Goal: Task Accomplishment & Management: Manage account settings

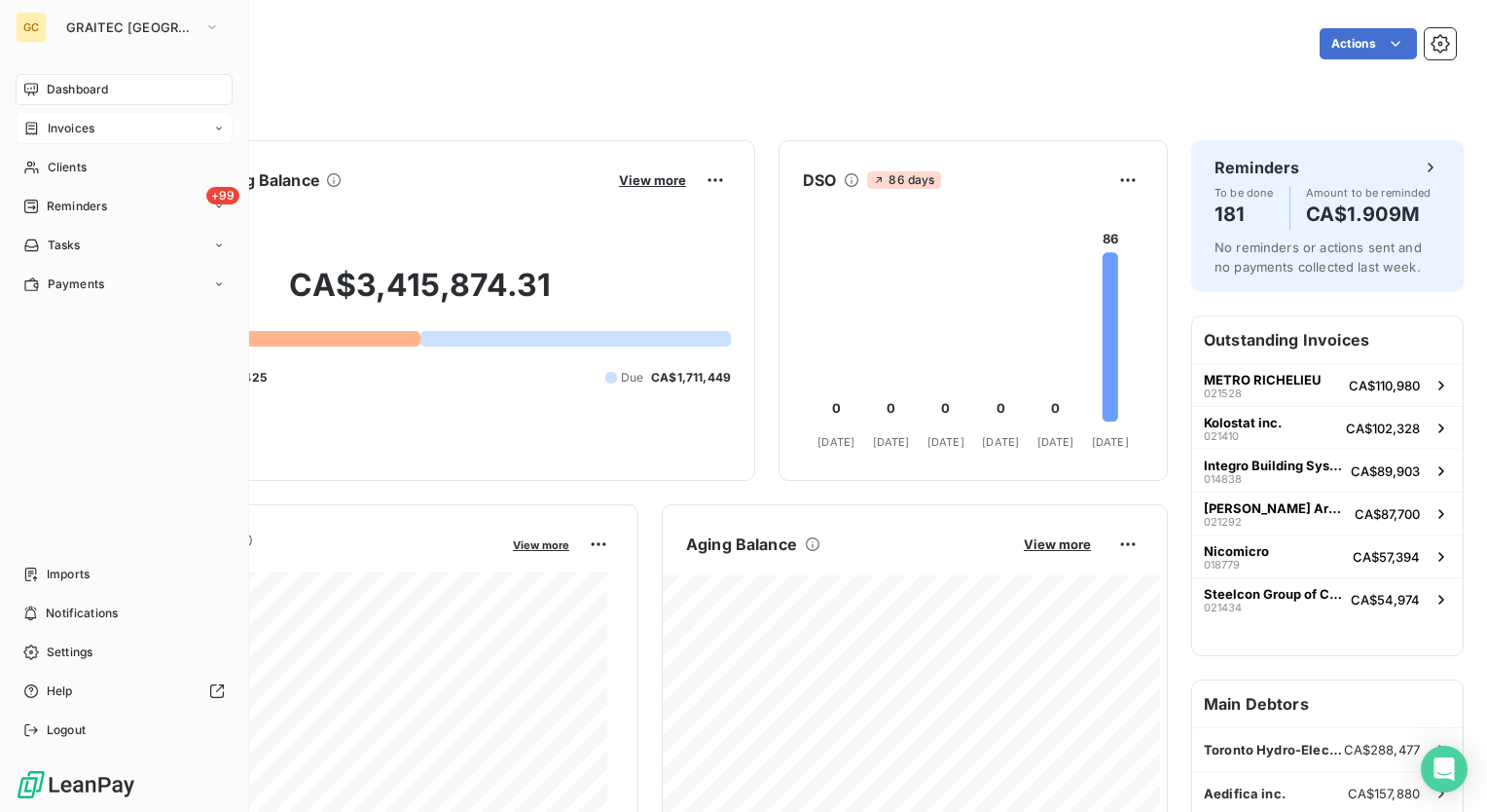
click at [211, 123] on div "Invoices" at bounding box center [124, 128] width 217 height 31
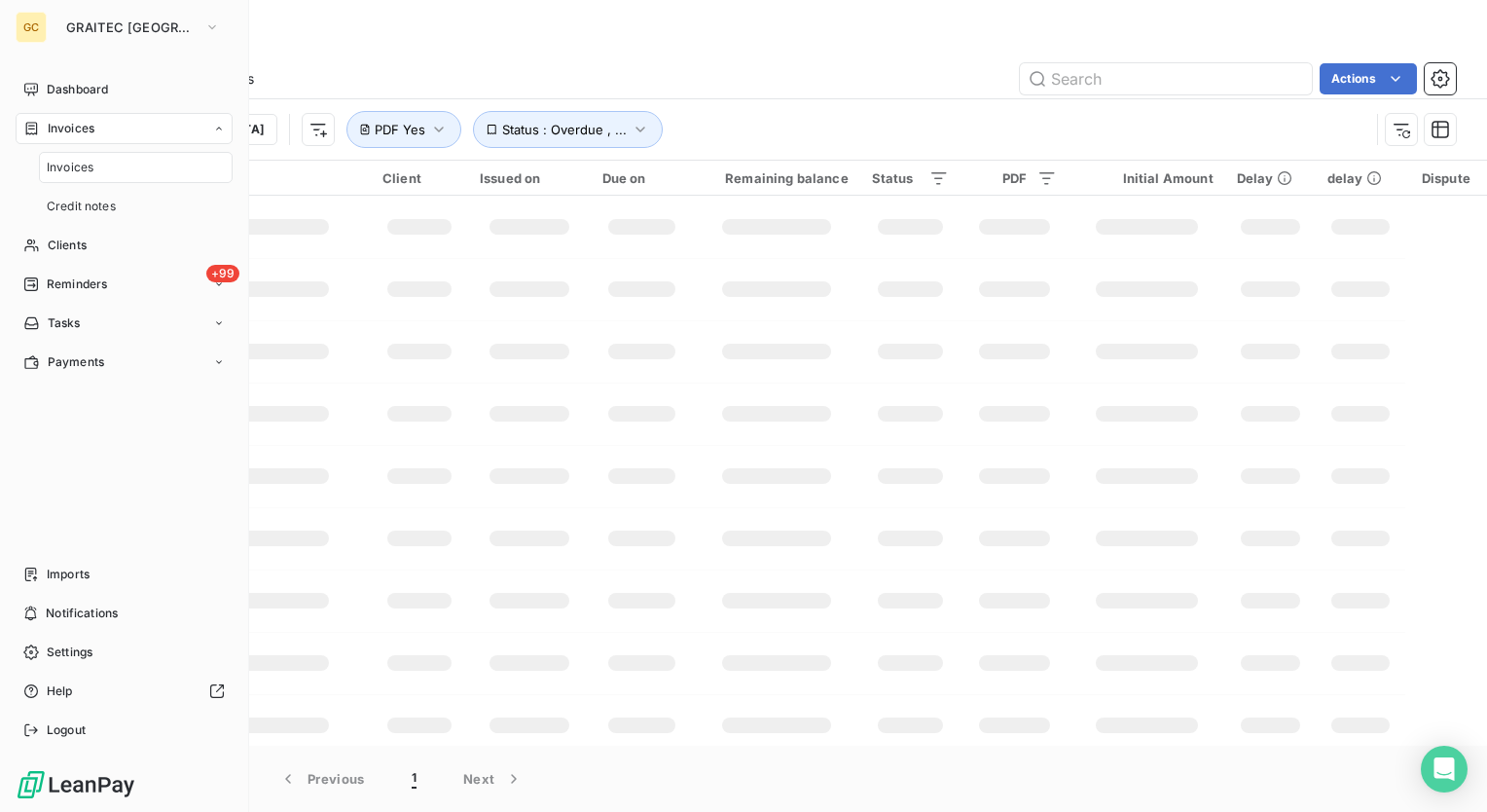
click at [211, 123] on div "Invoices" at bounding box center [124, 128] width 217 height 31
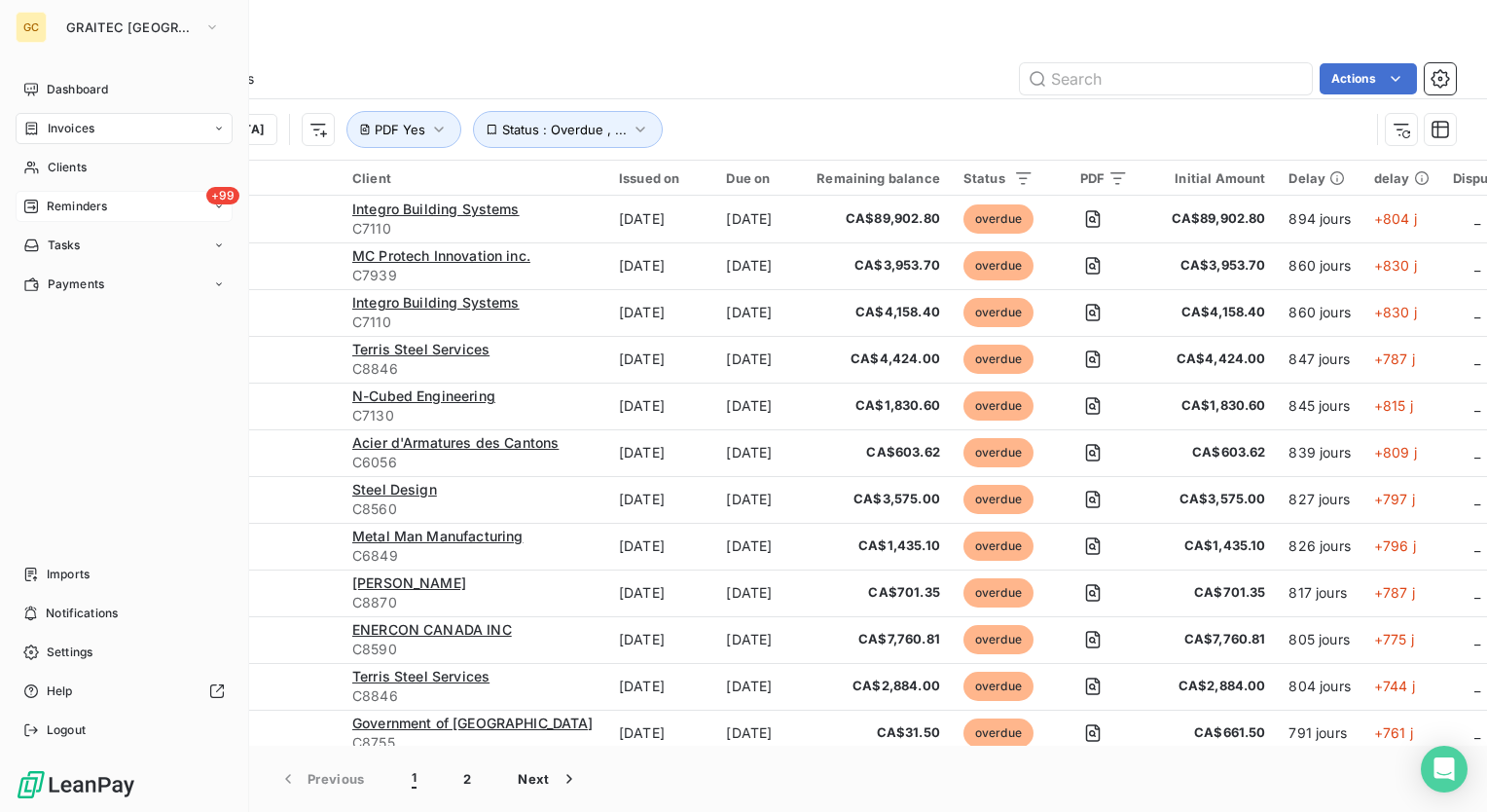
click at [88, 195] on div "+99 Reminders" at bounding box center [124, 206] width 217 height 31
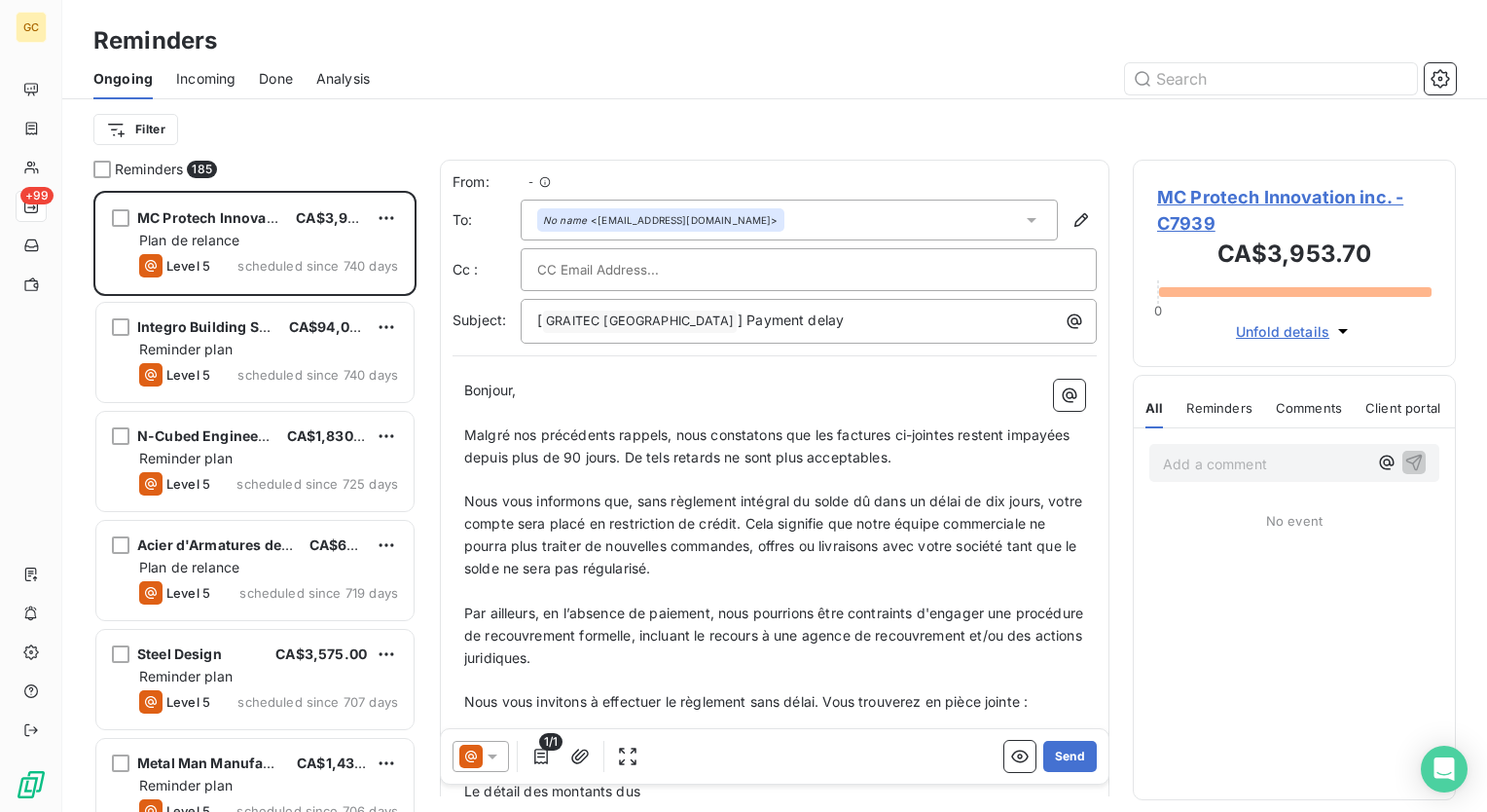
scroll to position [606, 307]
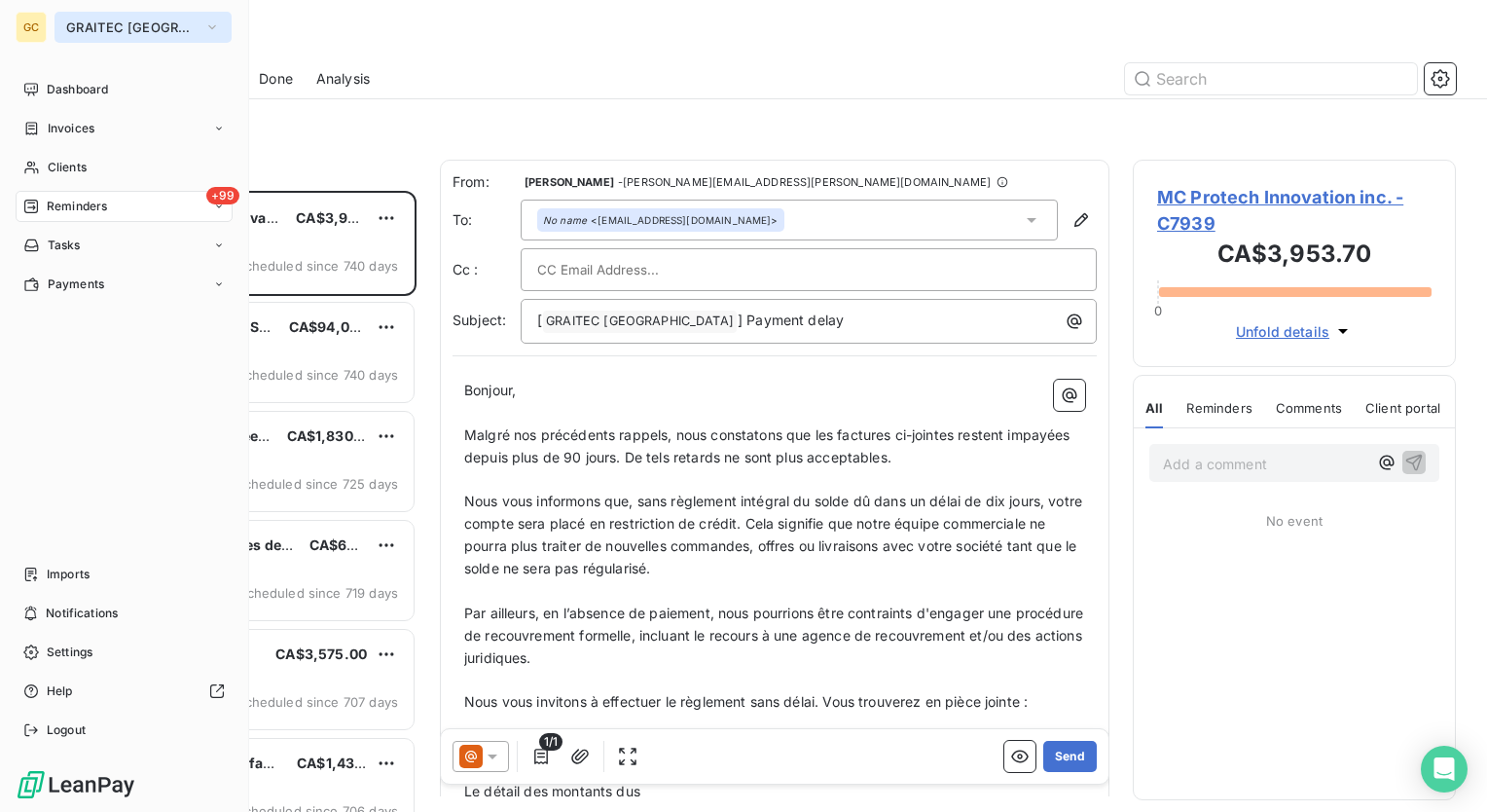
click at [205, 23] on icon "button" at bounding box center [213, 28] width 16 height 20
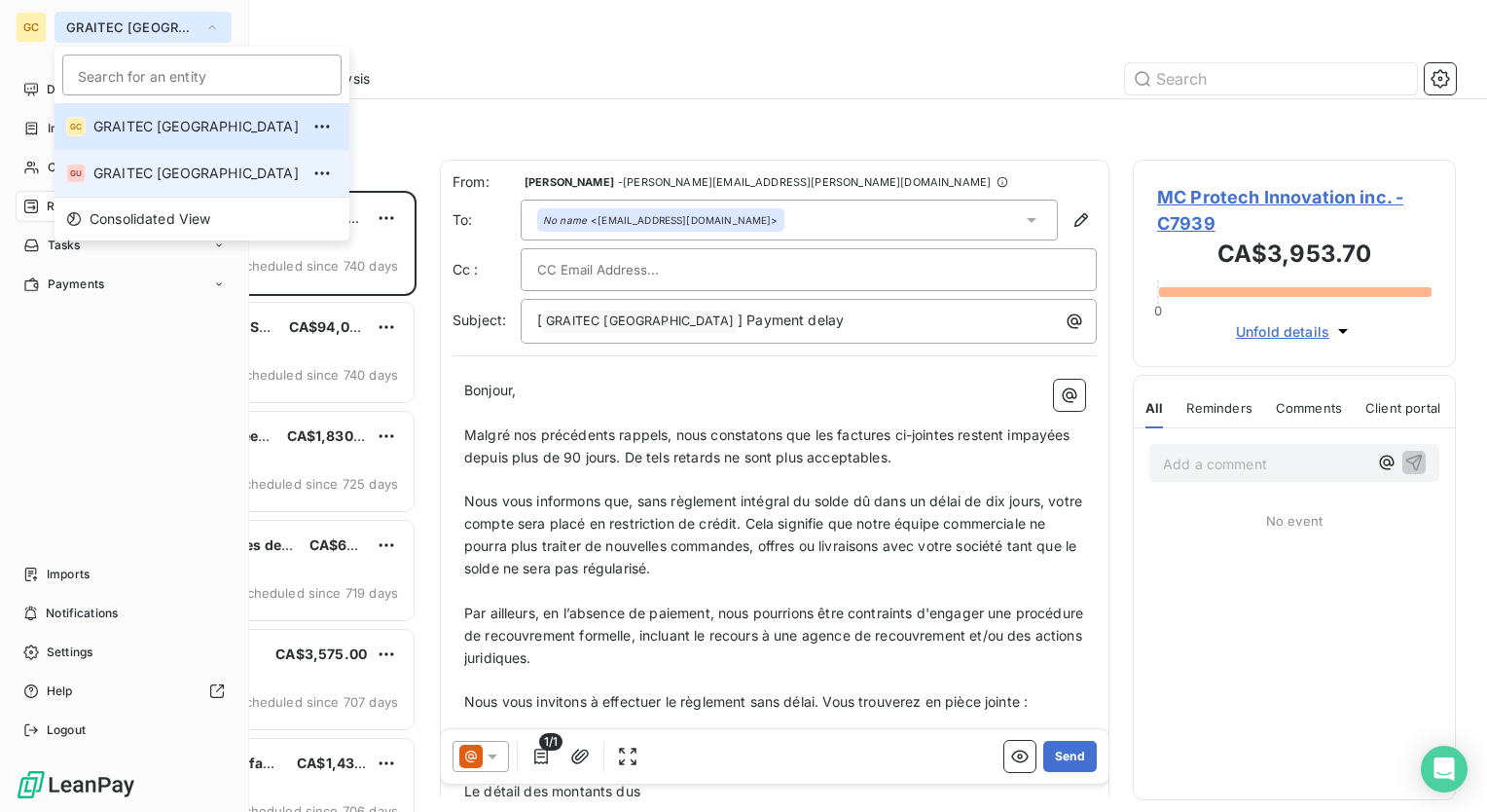
click at [138, 172] on span "GRAITEC [GEOGRAPHIC_DATA]" at bounding box center [196, 174] width 206 height 20
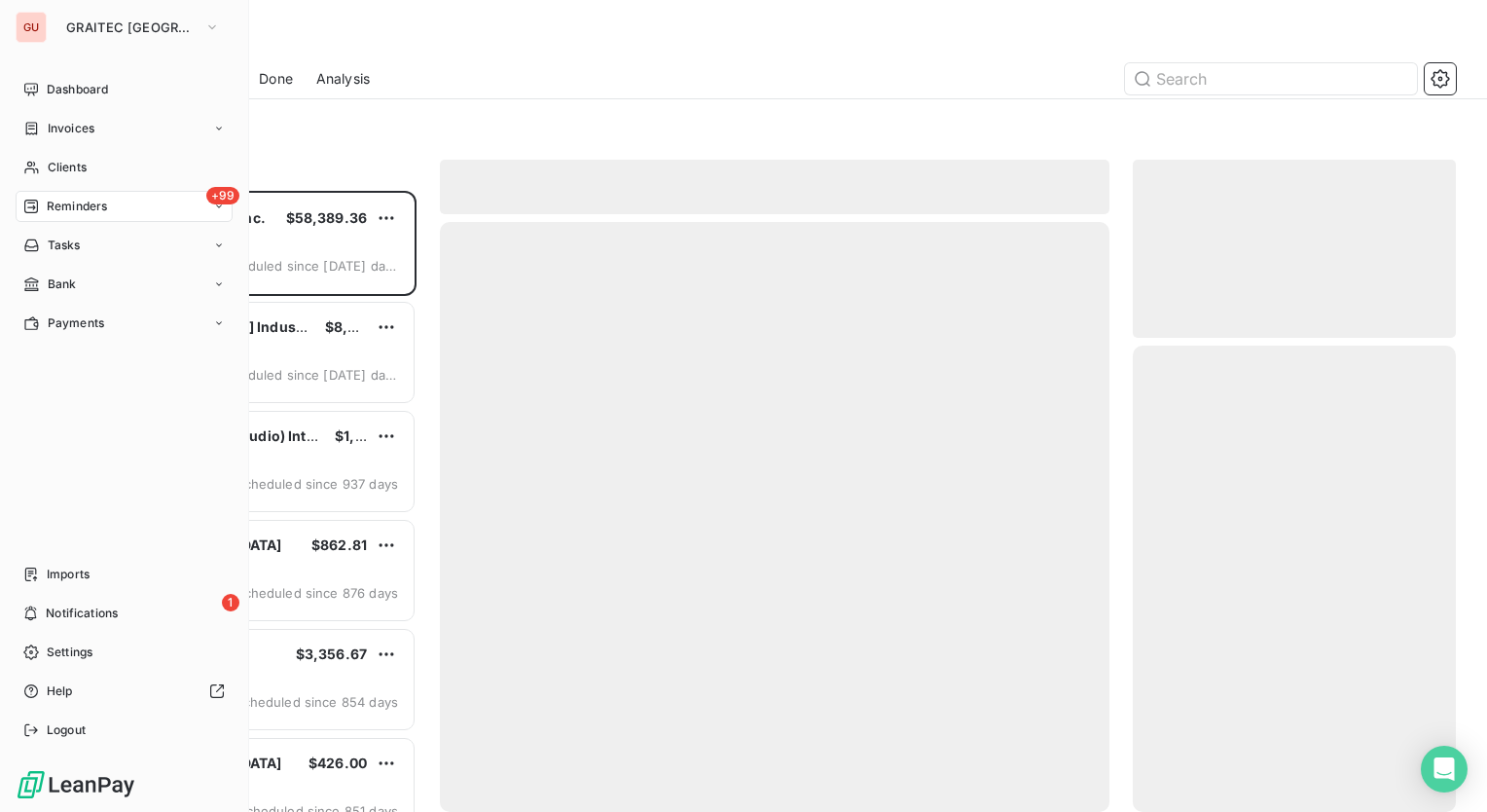
scroll to position [606, 307]
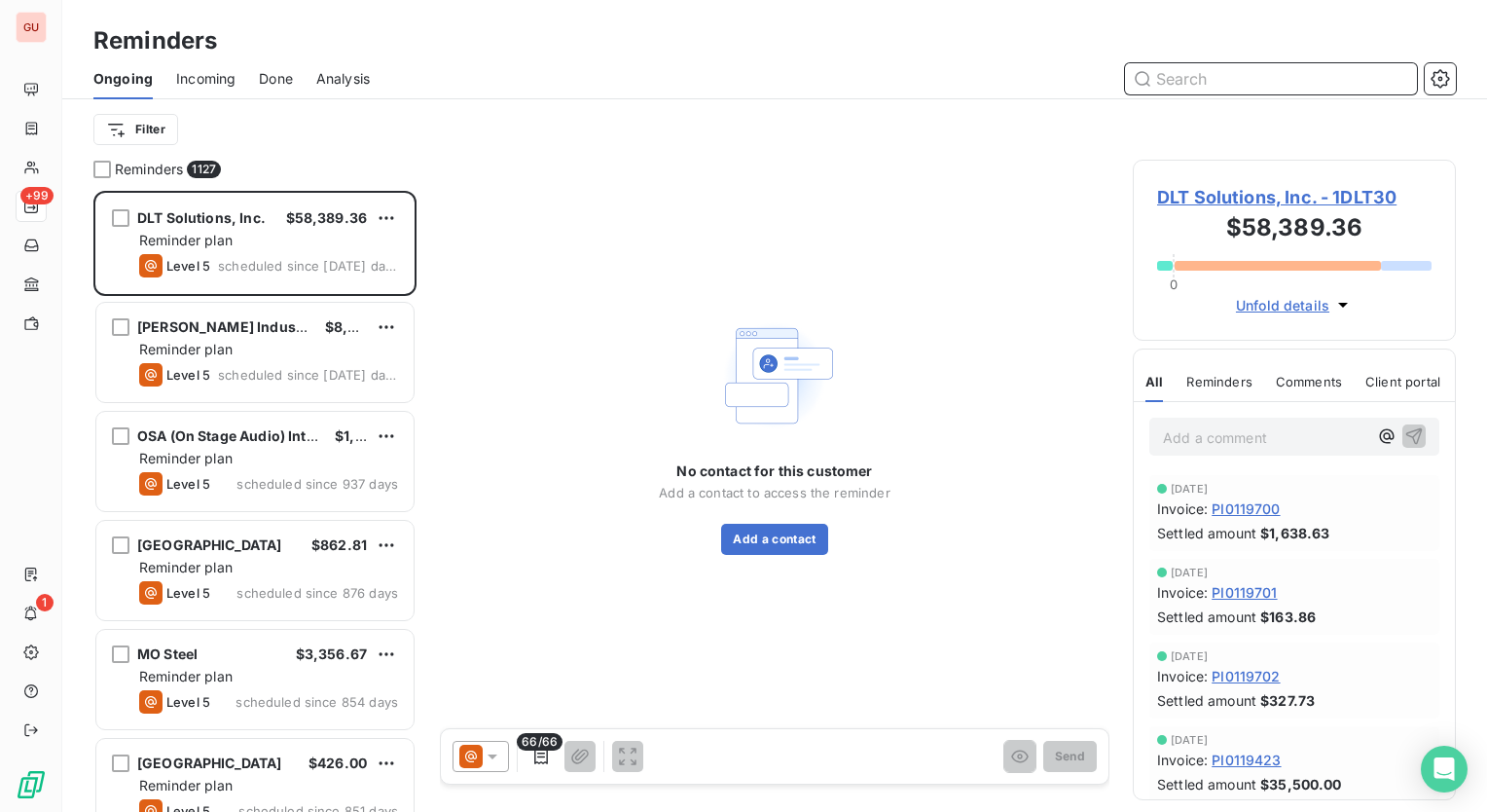
click at [202, 70] on span "Incoming" at bounding box center [206, 80] width 60 height 20
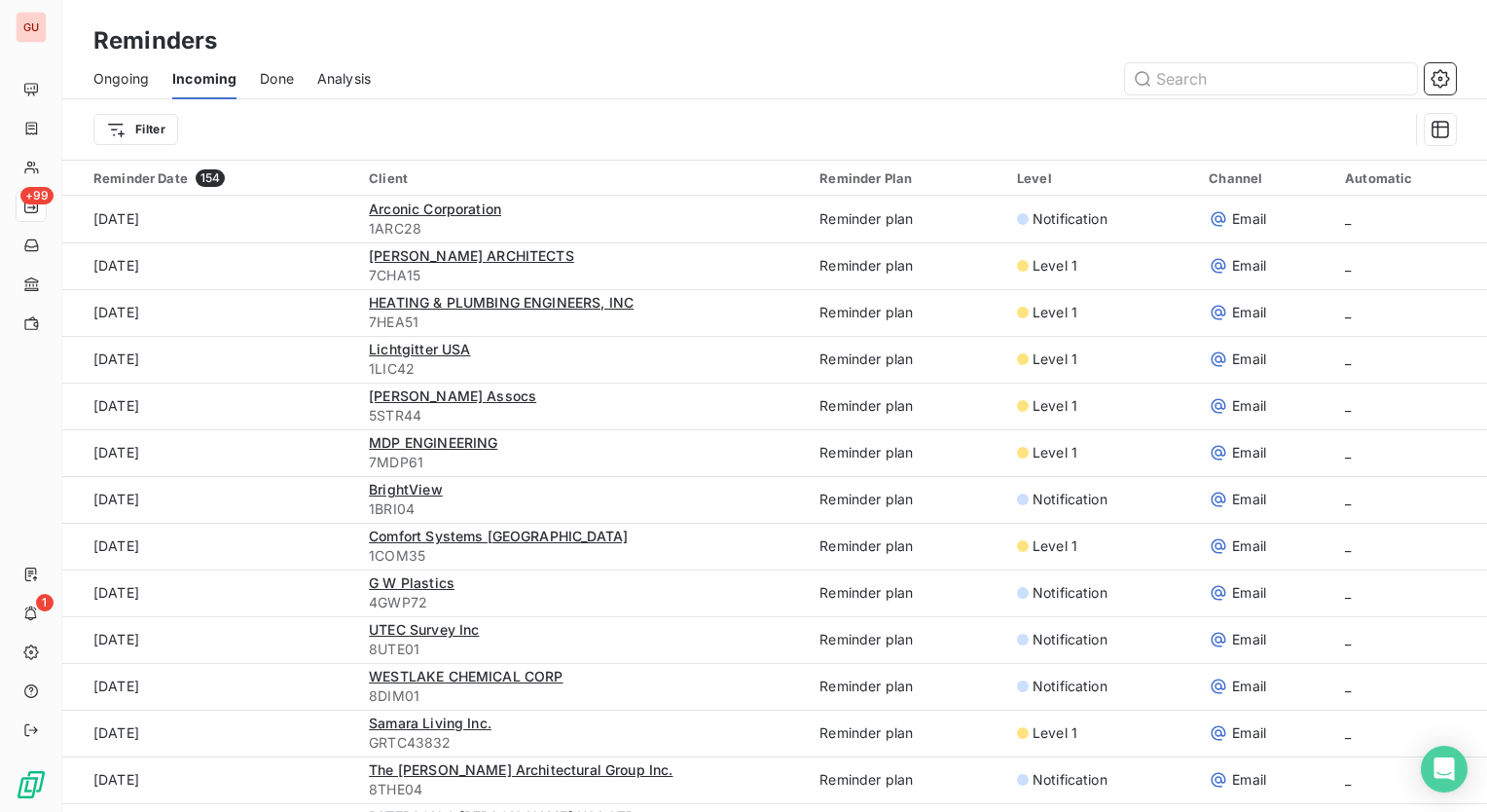
click at [280, 76] on span "Done" at bounding box center [276, 80] width 34 height 20
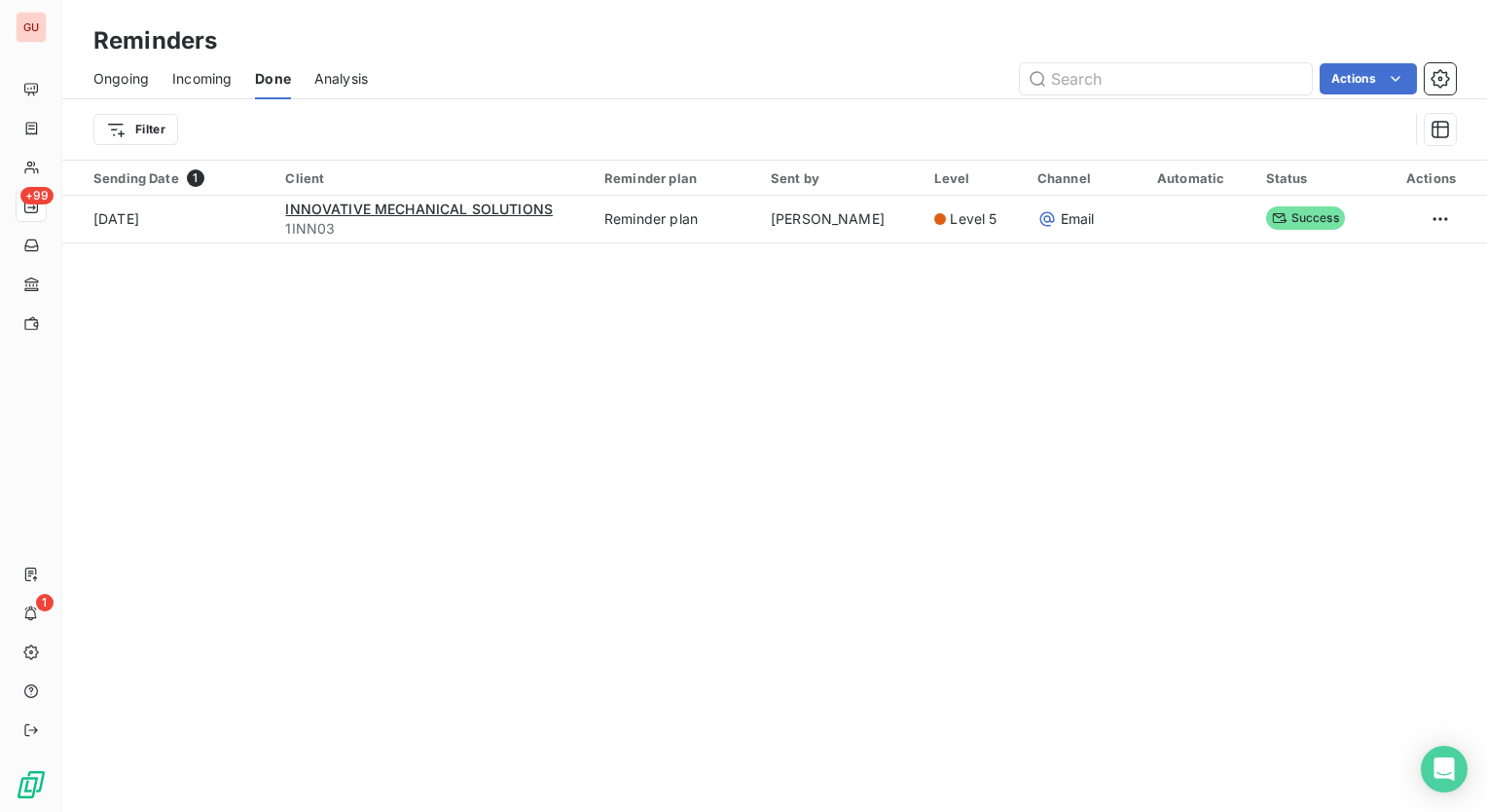
click at [340, 72] on span "Analysis" at bounding box center [341, 80] width 54 height 20
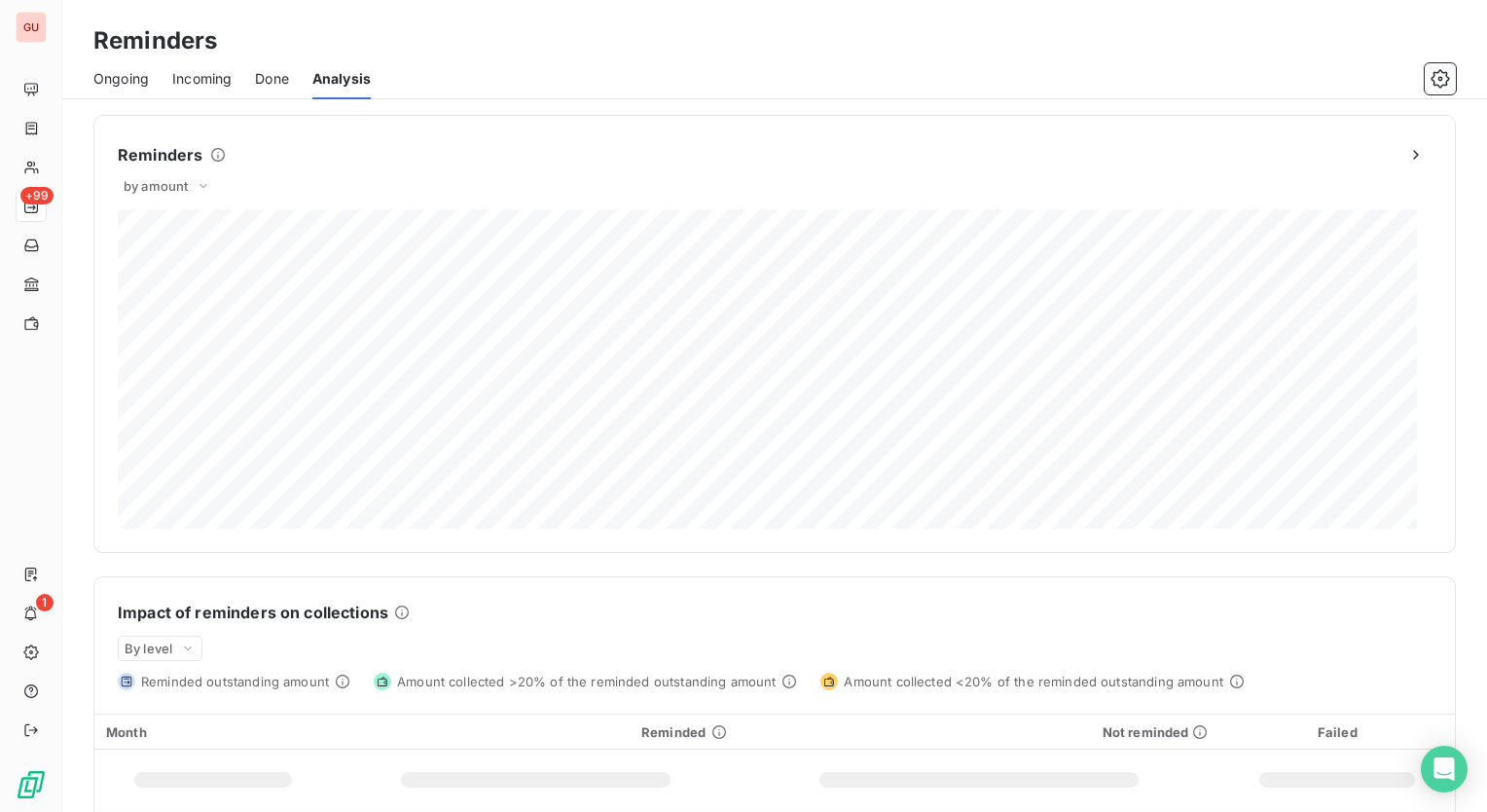
click at [113, 76] on span "Ongoing" at bounding box center [121, 80] width 56 height 20
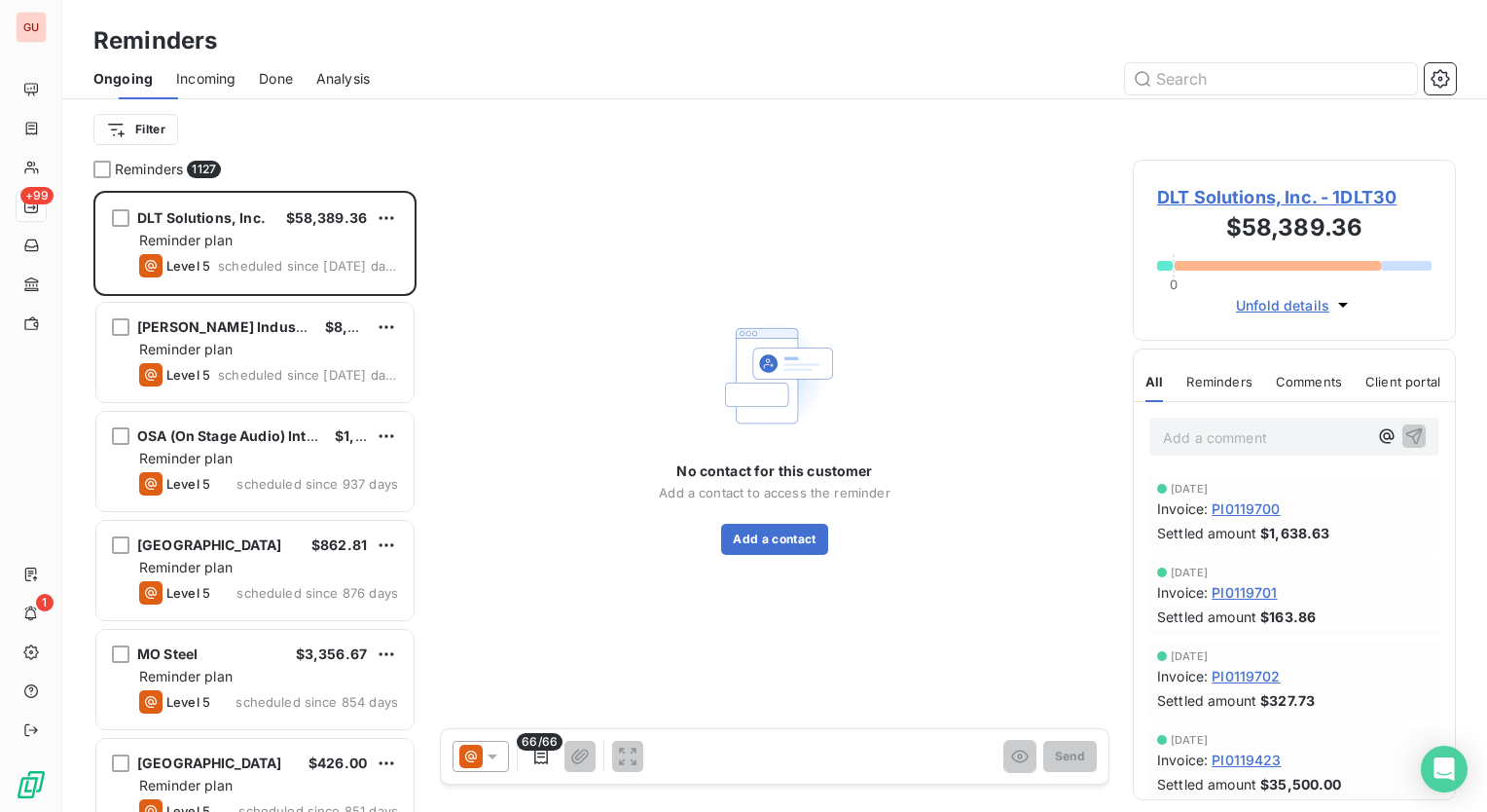
scroll to position [606, 307]
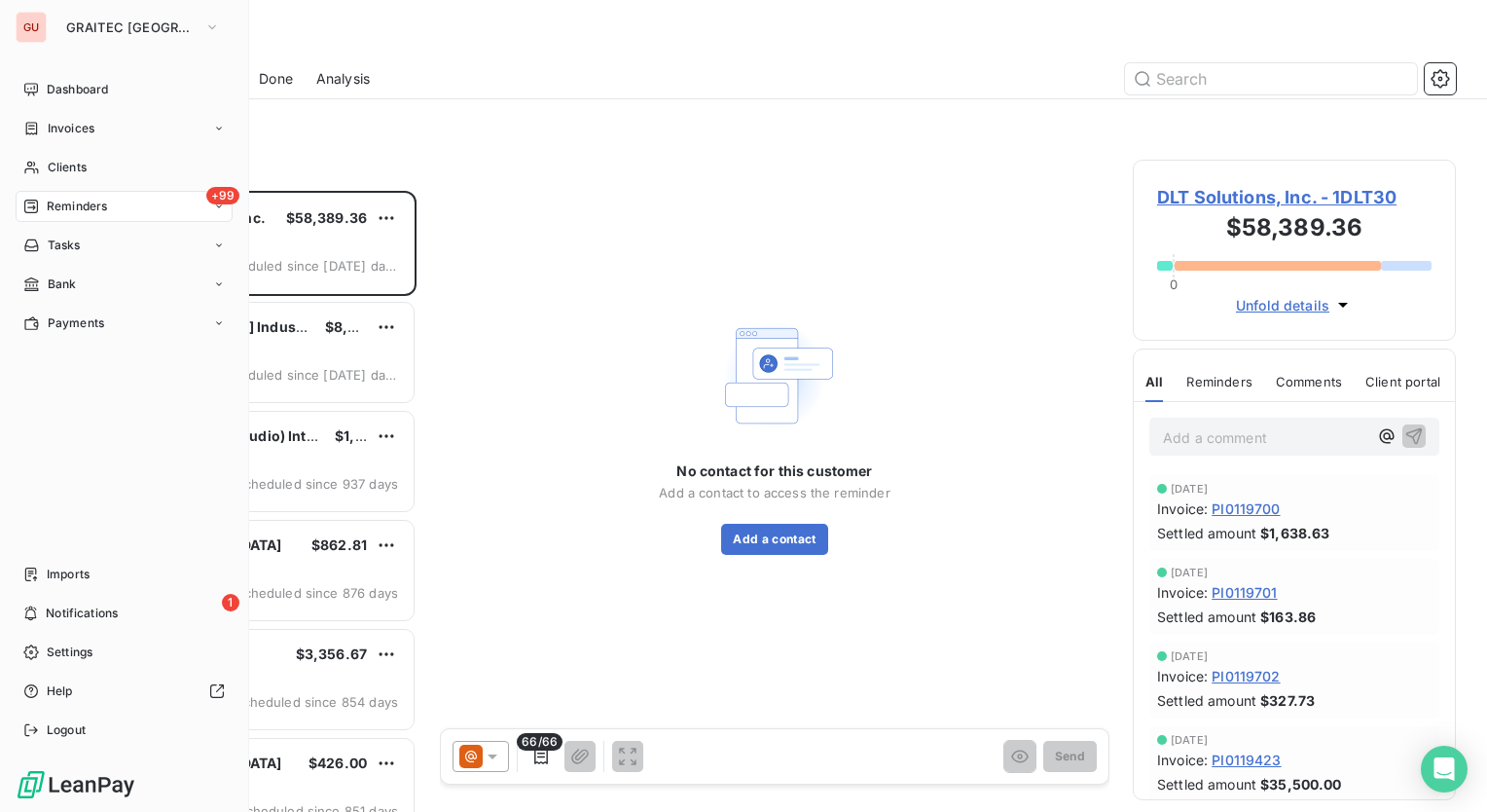
click at [222, 209] on icon at bounding box center [219, 207] width 12 height 12
click at [214, 401] on icon at bounding box center [219, 402] width 12 height 12
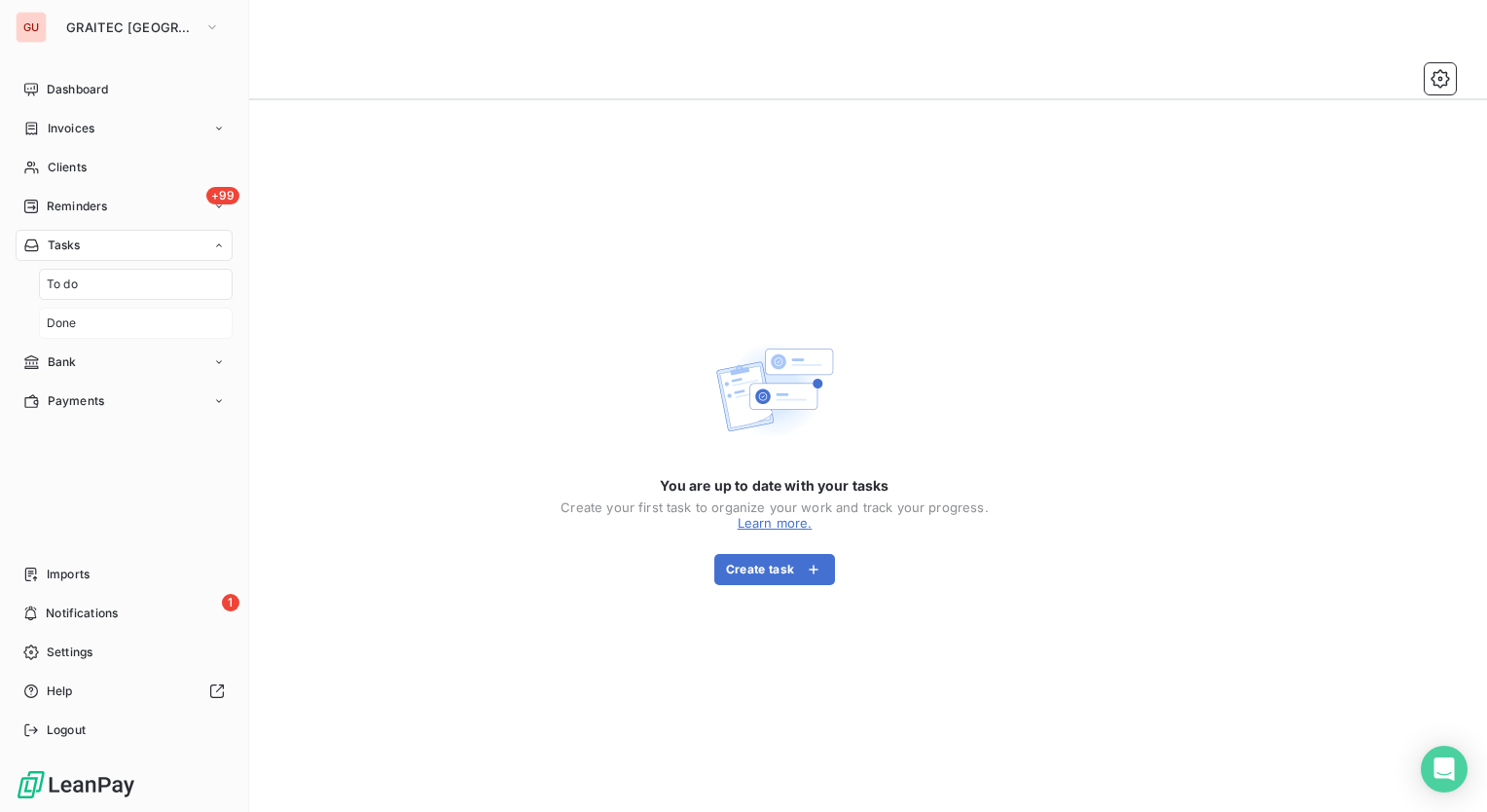
click at [80, 321] on div "Done" at bounding box center [135, 322] width 194 height 31
click at [89, 288] on div "To do" at bounding box center [135, 283] width 194 height 31
click at [219, 363] on icon at bounding box center [219, 361] width 6 height 3
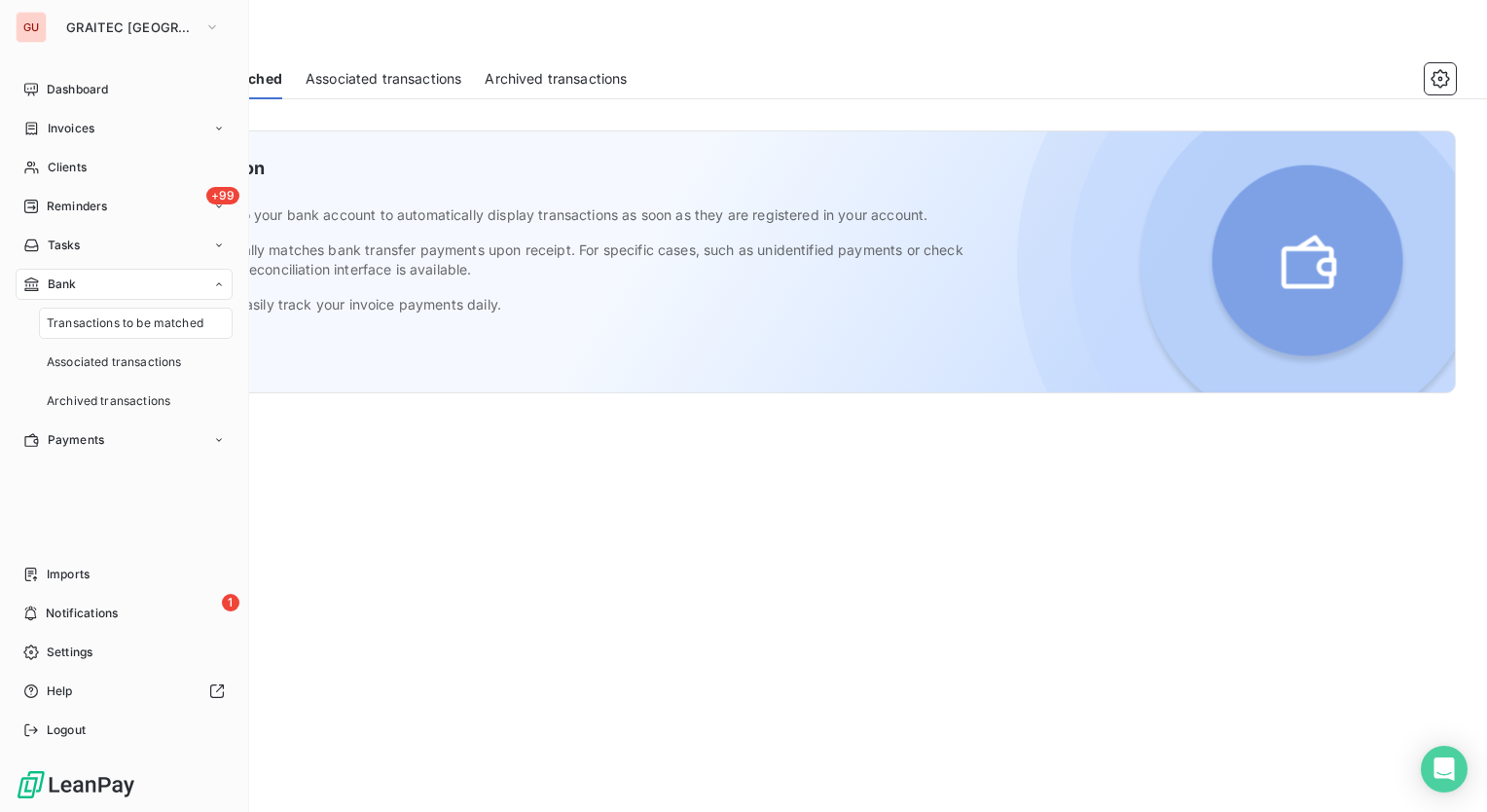
click at [213, 286] on icon at bounding box center [219, 284] width 12 height 12
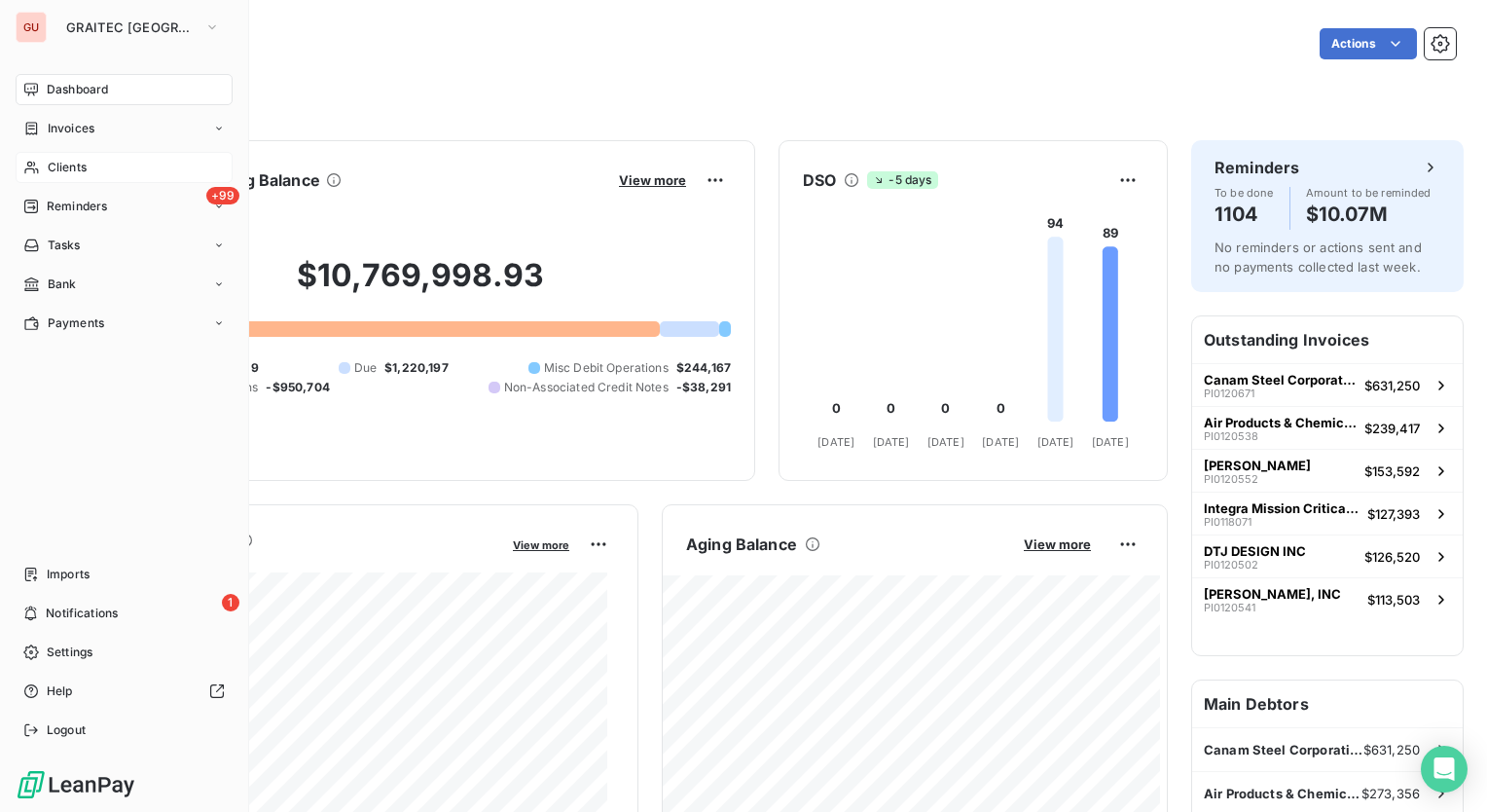
click at [83, 170] on span "Clients" at bounding box center [67, 168] width 39 height 18
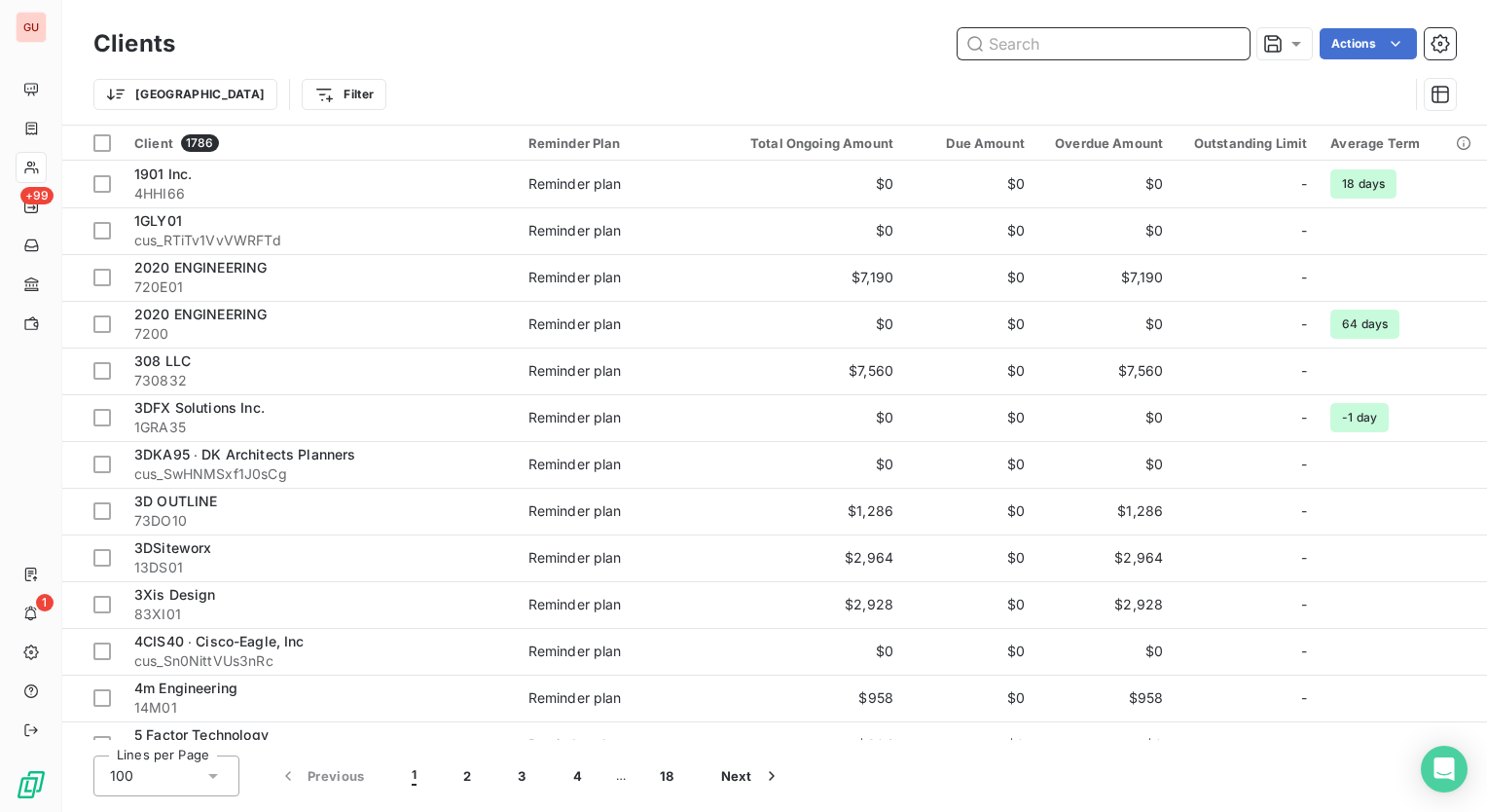
click at [1043, 39] on input "text" at bounding box center [1104, 43] width 292 height 31
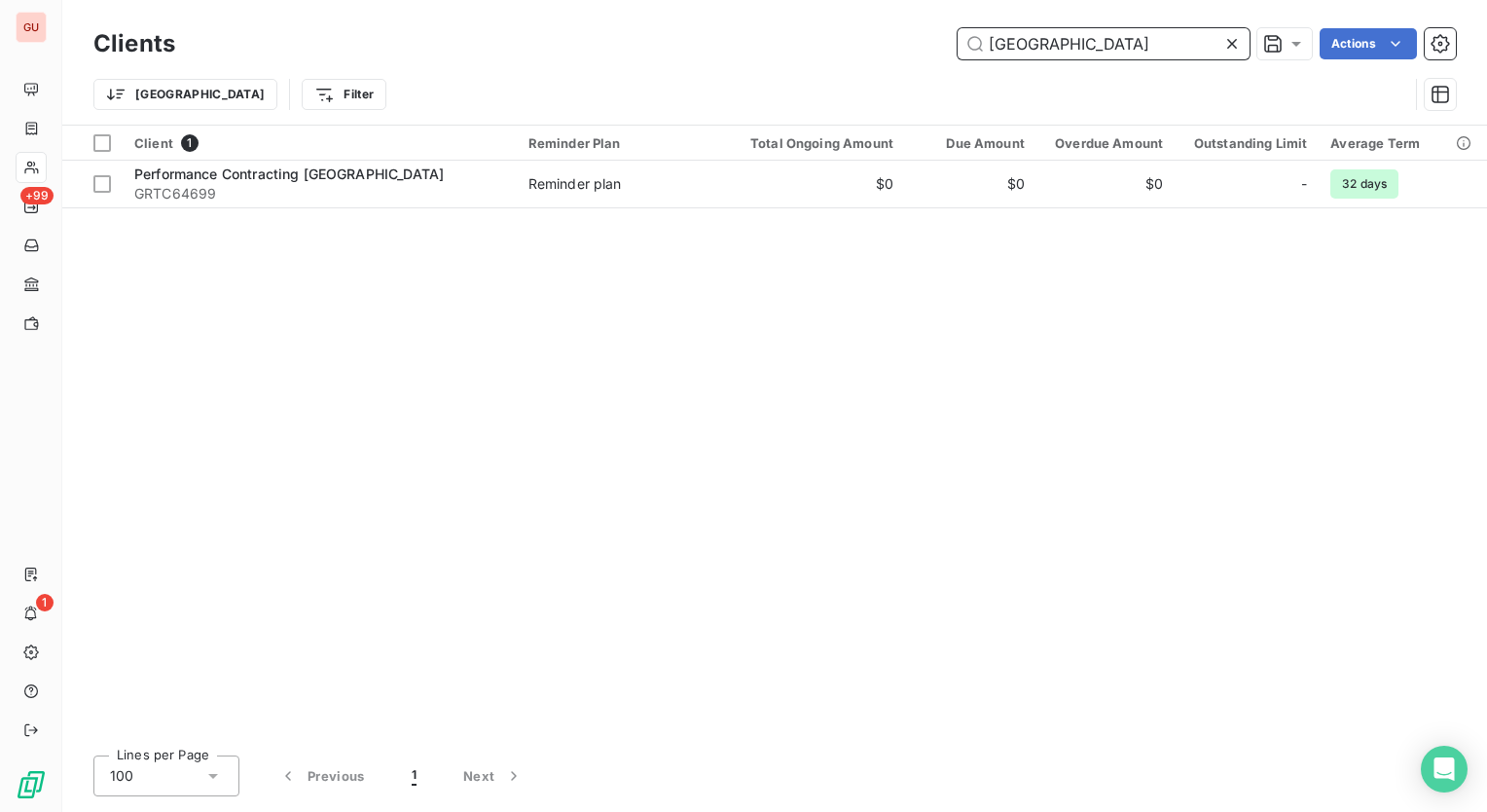
drag, startPoint x: 1060, startPoint y: 46, endPoint x: 981, endPoint y: 46, distance: 79.0
click at [981, 46] on input "[GEOGRAPHIC_DATA]" at bounding box center [1104, 43] width 292 height 31
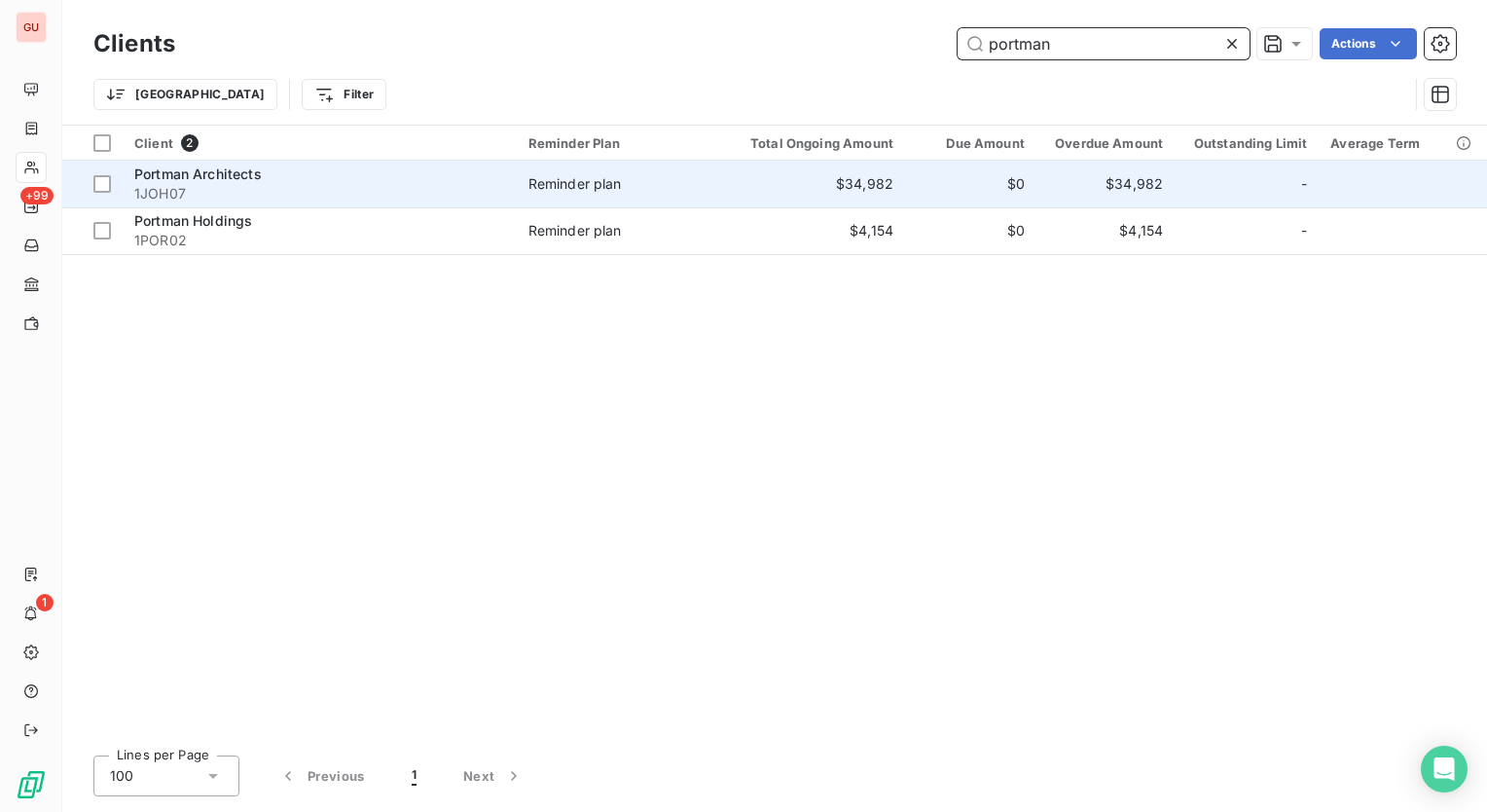
type input "portman"
click at [248, 171] on span "Portman Architects" at bounding box center [198, 173] width 127 height 17
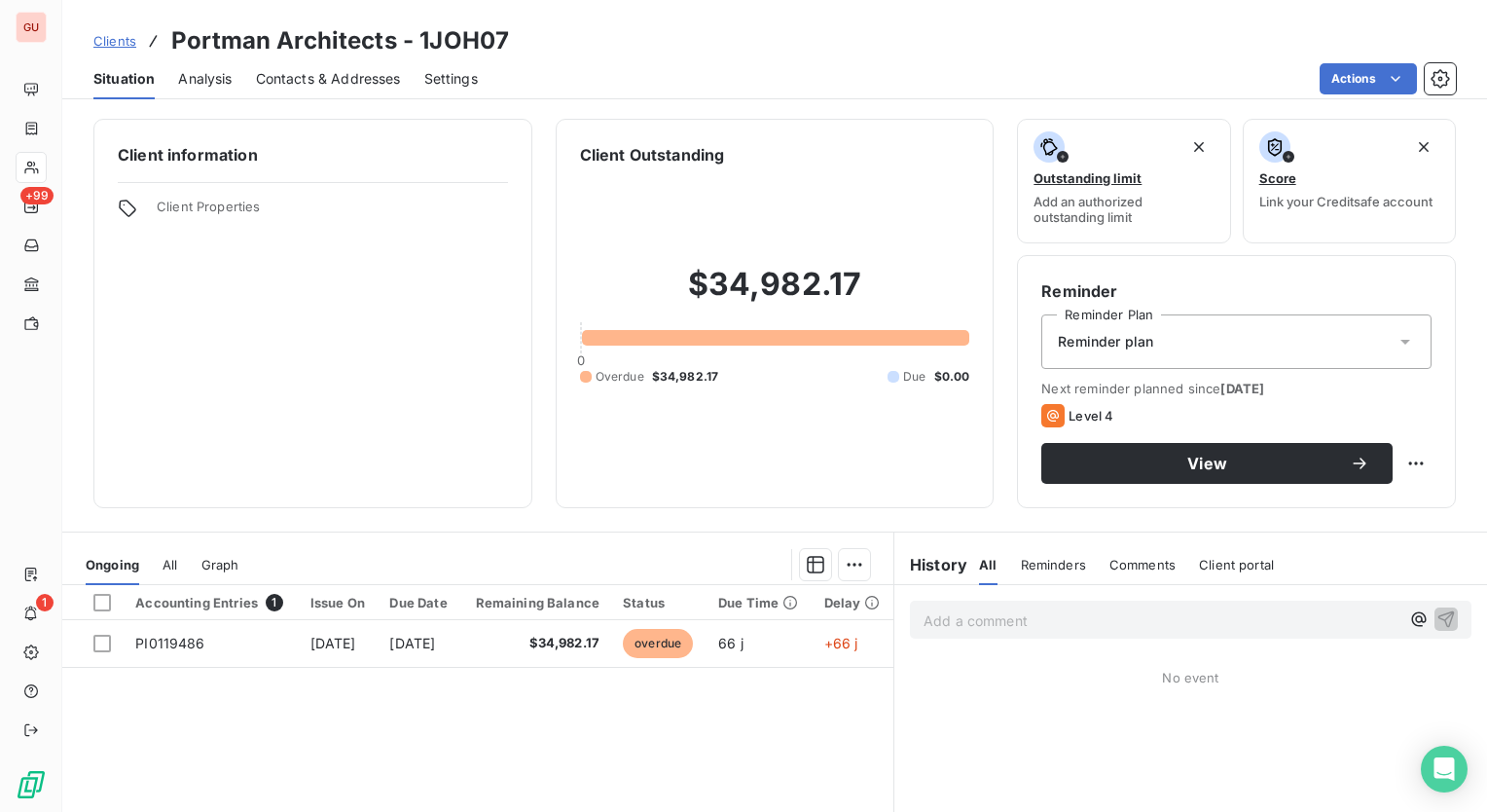
click at [124, 207] on icon at bounding box center [127, 209] width 20 height 20
click at [175, 207] on span "Client Properties" at bounding box center [333, 212] width 352 height 27
drag, startPoint x: 175, startPoint y: 207, endPoint x: 249, endPoint y: 219, distance: 75.0
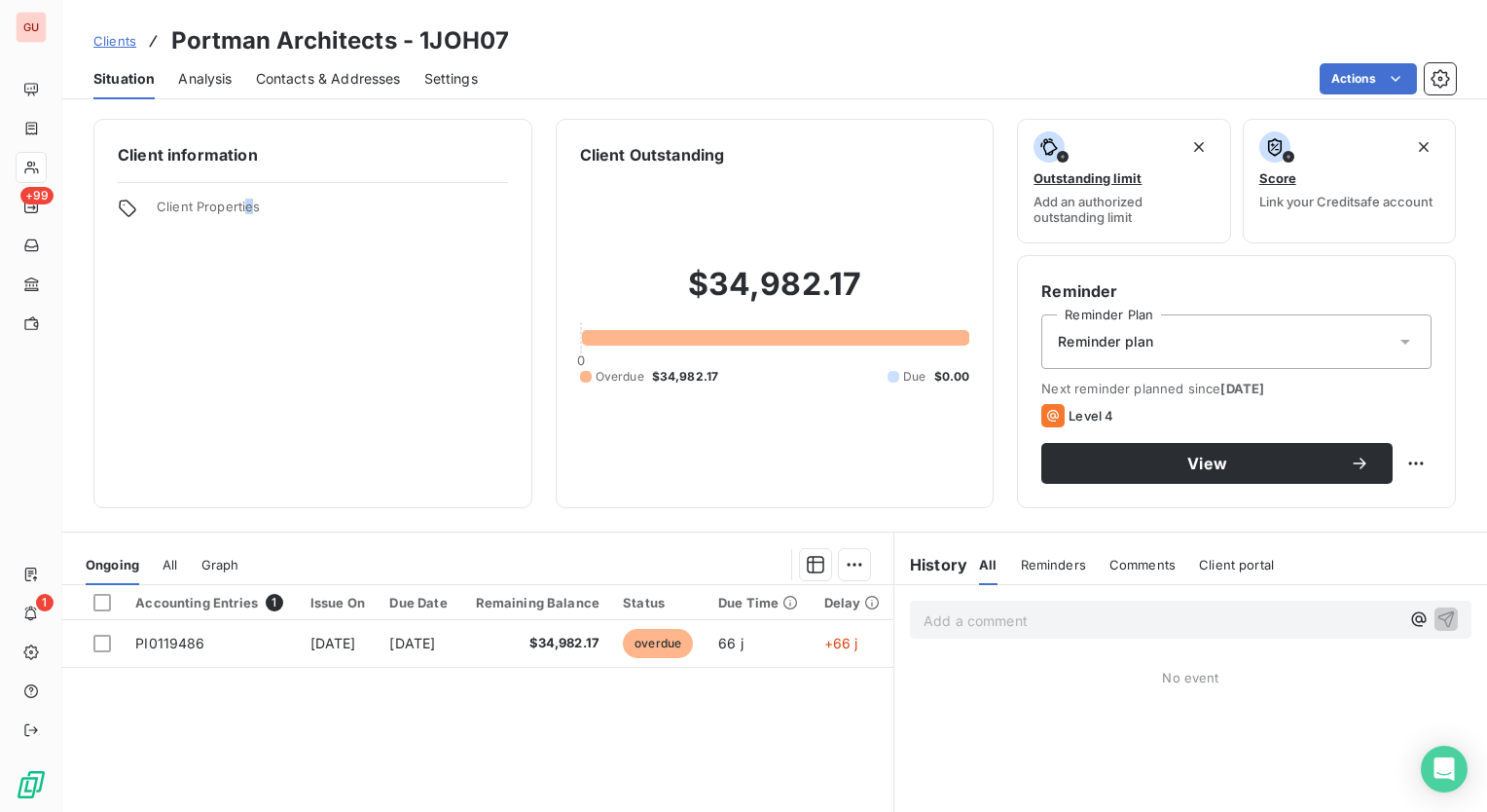
click at [249, 219] on span "Client Properties" at bounding box center [333, 212] width 352 height 27
click at [1143, 559] on span "Comments" at bounding box center [1142, 565] width 67 height 16
click at [1238, 55] on html "GU +99 1 Clients Portman Architects - 1JOH07 Situation Analysis Contacts & Addr…" at bounding box center [744, 406] width 1487 height 812
click at [1120, 614] on p "Add a comment ﻿" at bounding box center [1161, 620] width 476 height 24
click at [898, 64] on div "Actions" at bounding box center [978, 79] width 955 height 31
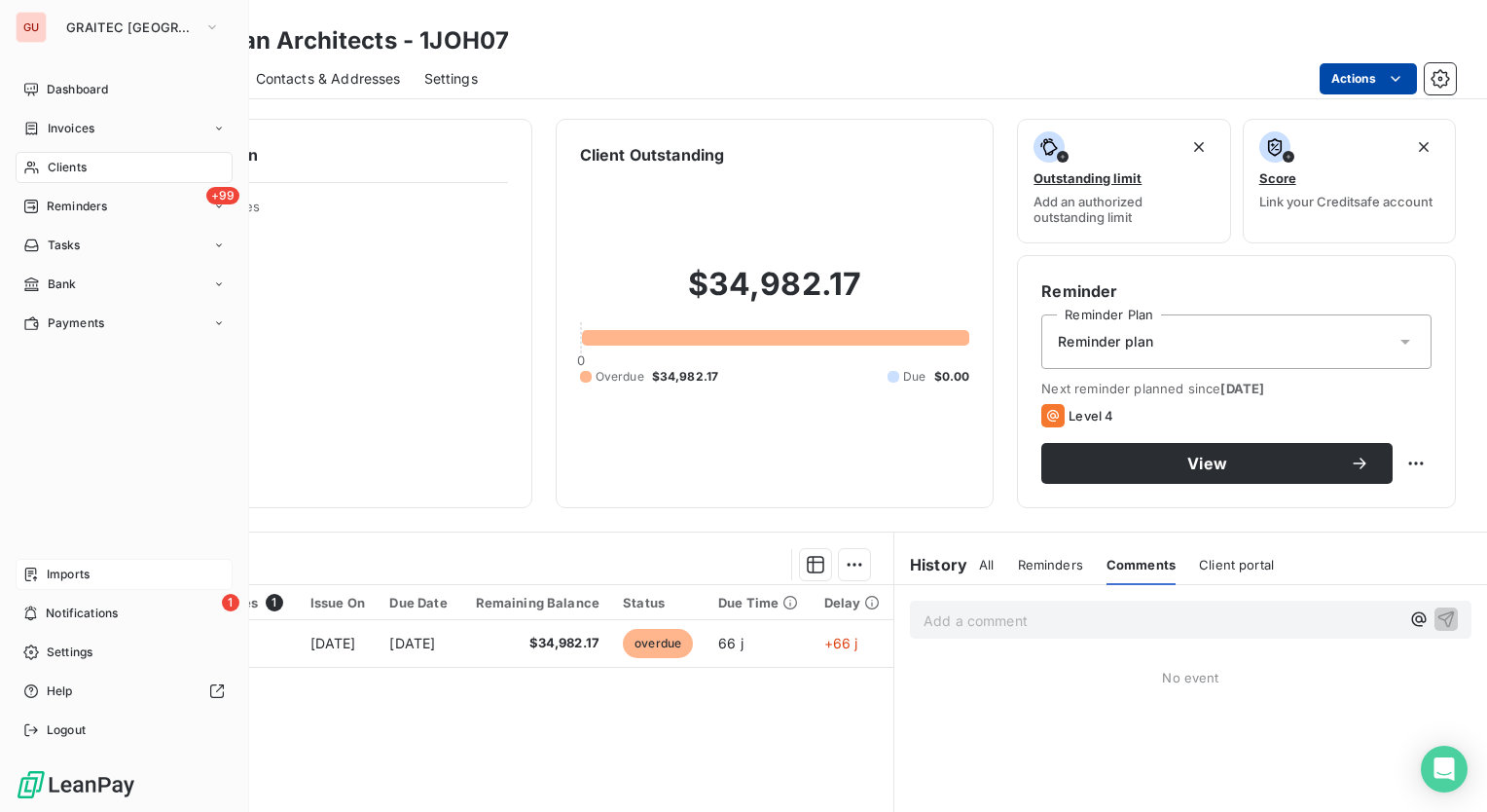
click at [81, 575] on span "Imports" at bounding box center [68, 574] width 43 height 18
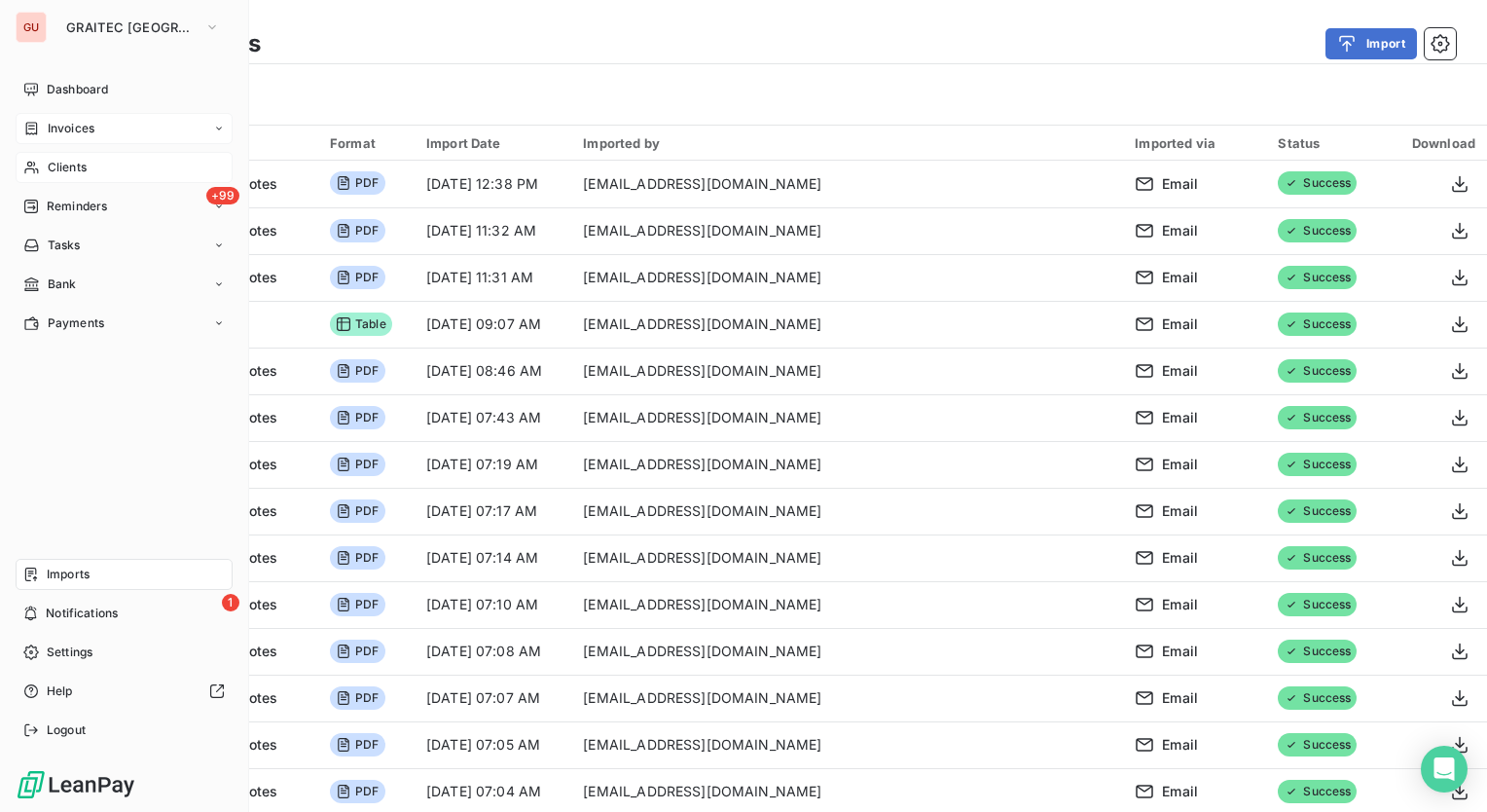
click at [53, 119] on span "Invoices" at bounding box center [71, 128] width 47 height 18
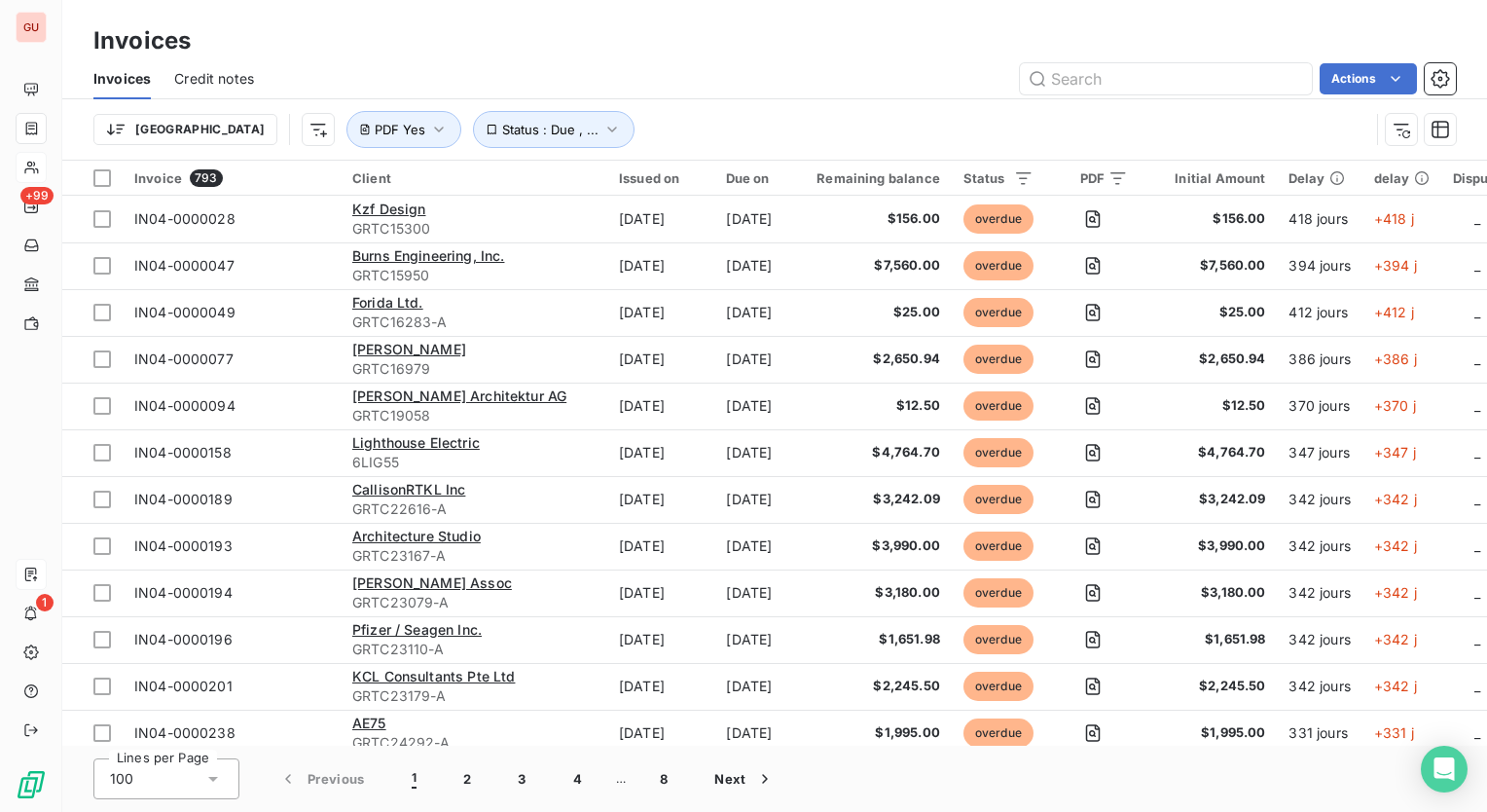
click at [785, 56] on div "Invoices" at bounding box center [775, 41] width 1425 height 35
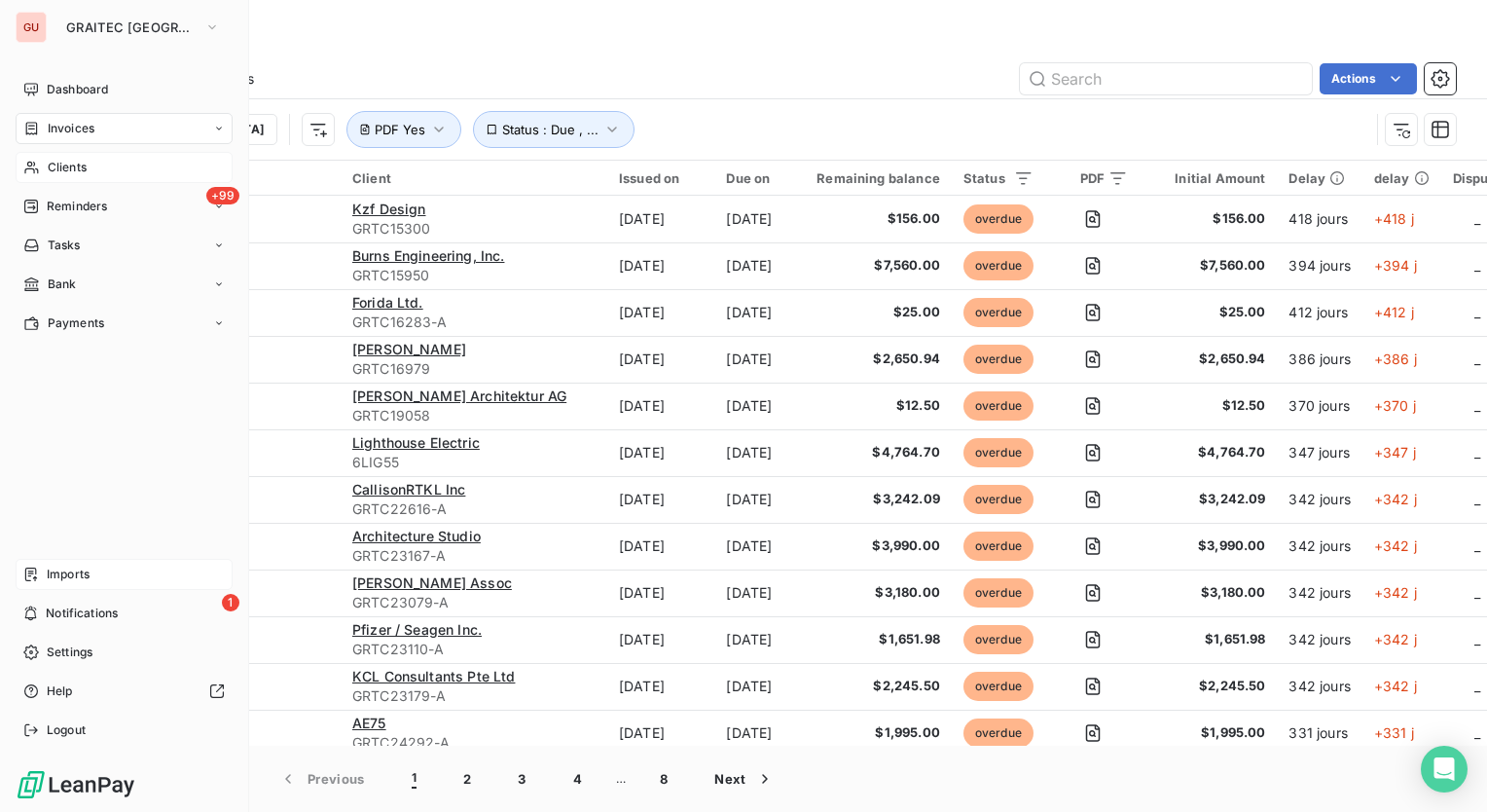
click at [213, 132] on icon at bounding box center [219, 128] width 12 height 12
click at [80, 572] on span "Imports" at bounding box center [68, 574] width 43 height 18
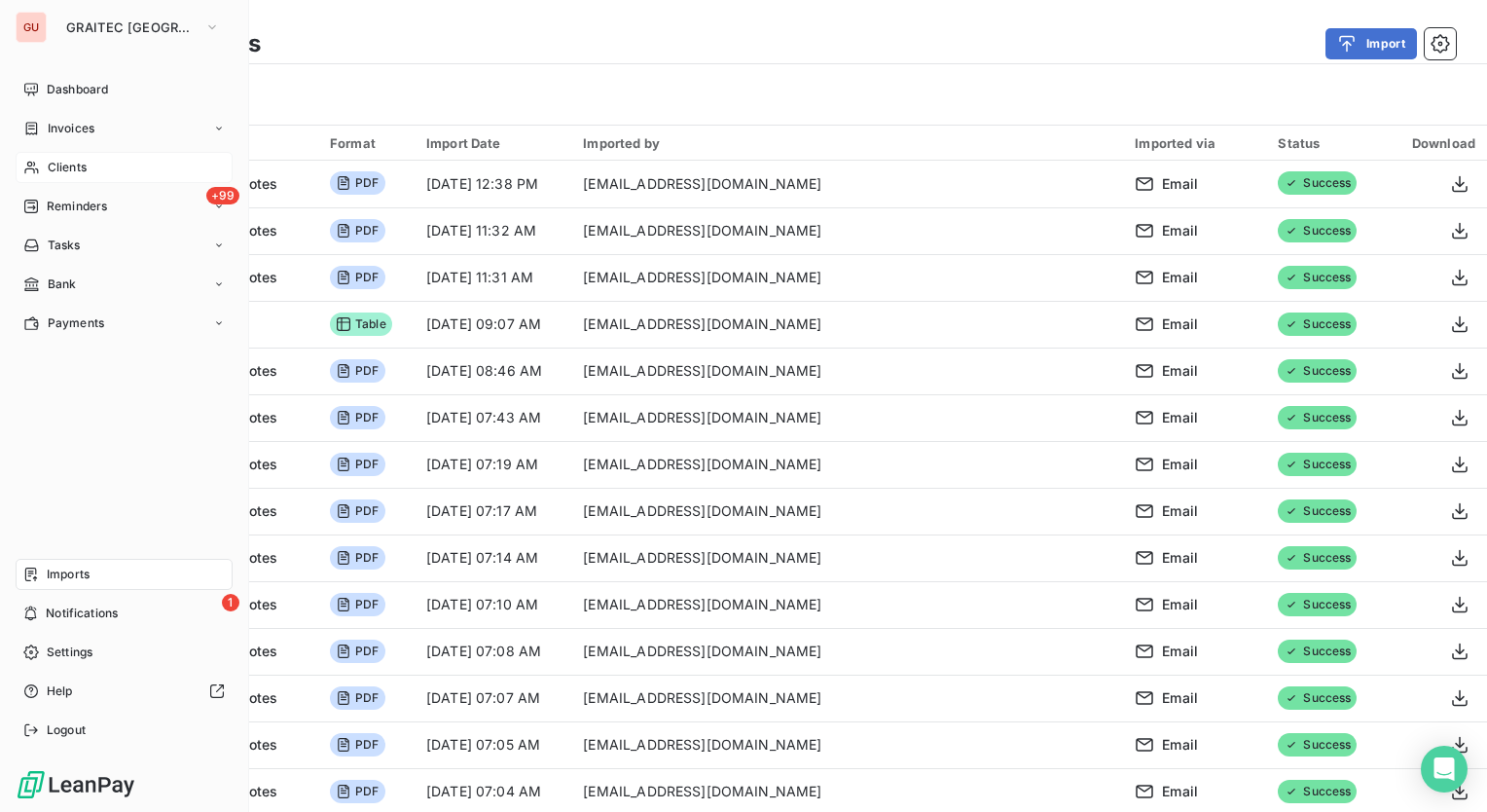
click at [78, 573] on span "Imports" at bounding box center [68, 574] width 43 height 18
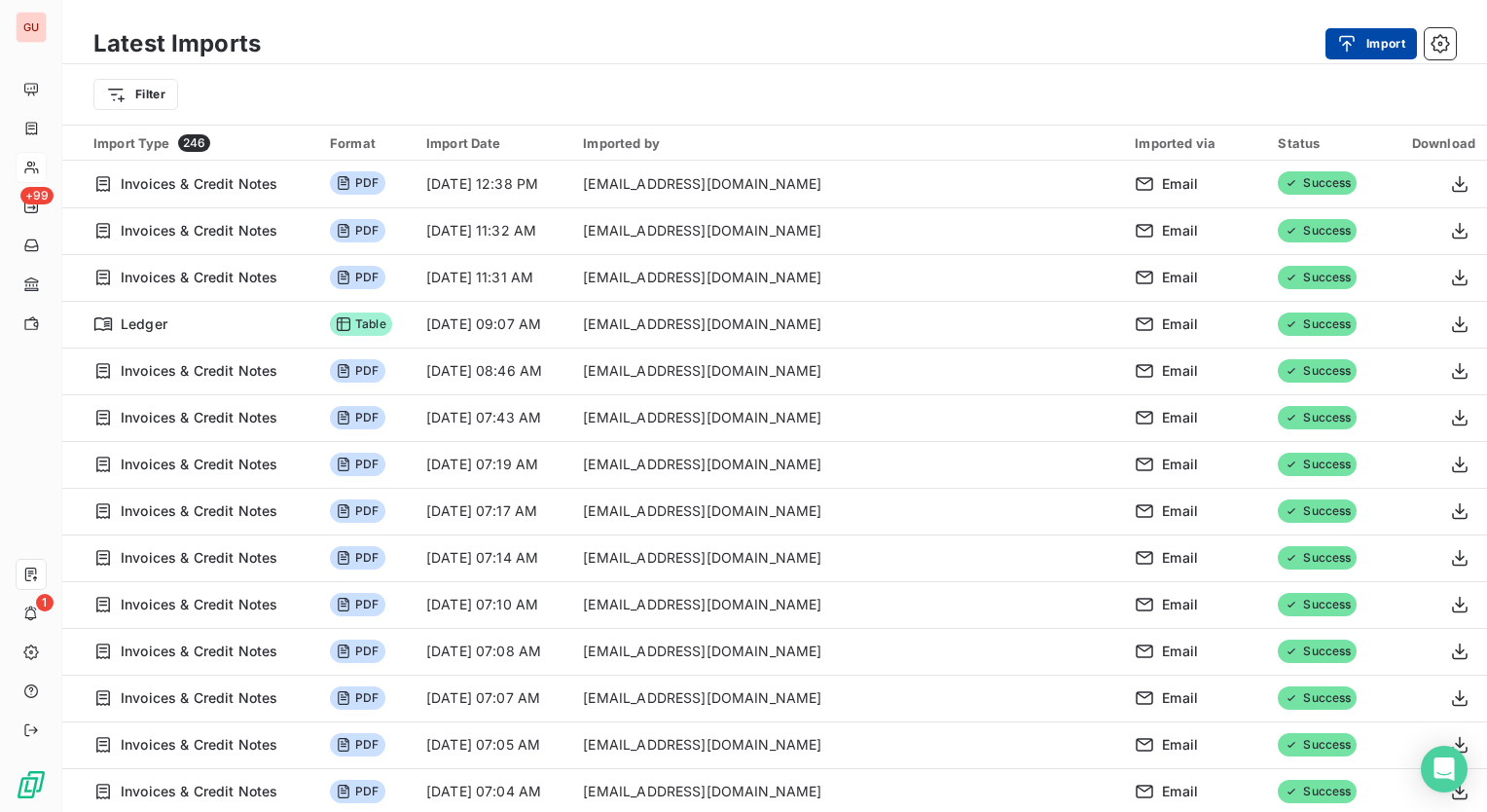
click at [1351, 45] on icon "button" at bounding box center [1348, 43] width 16 height 17
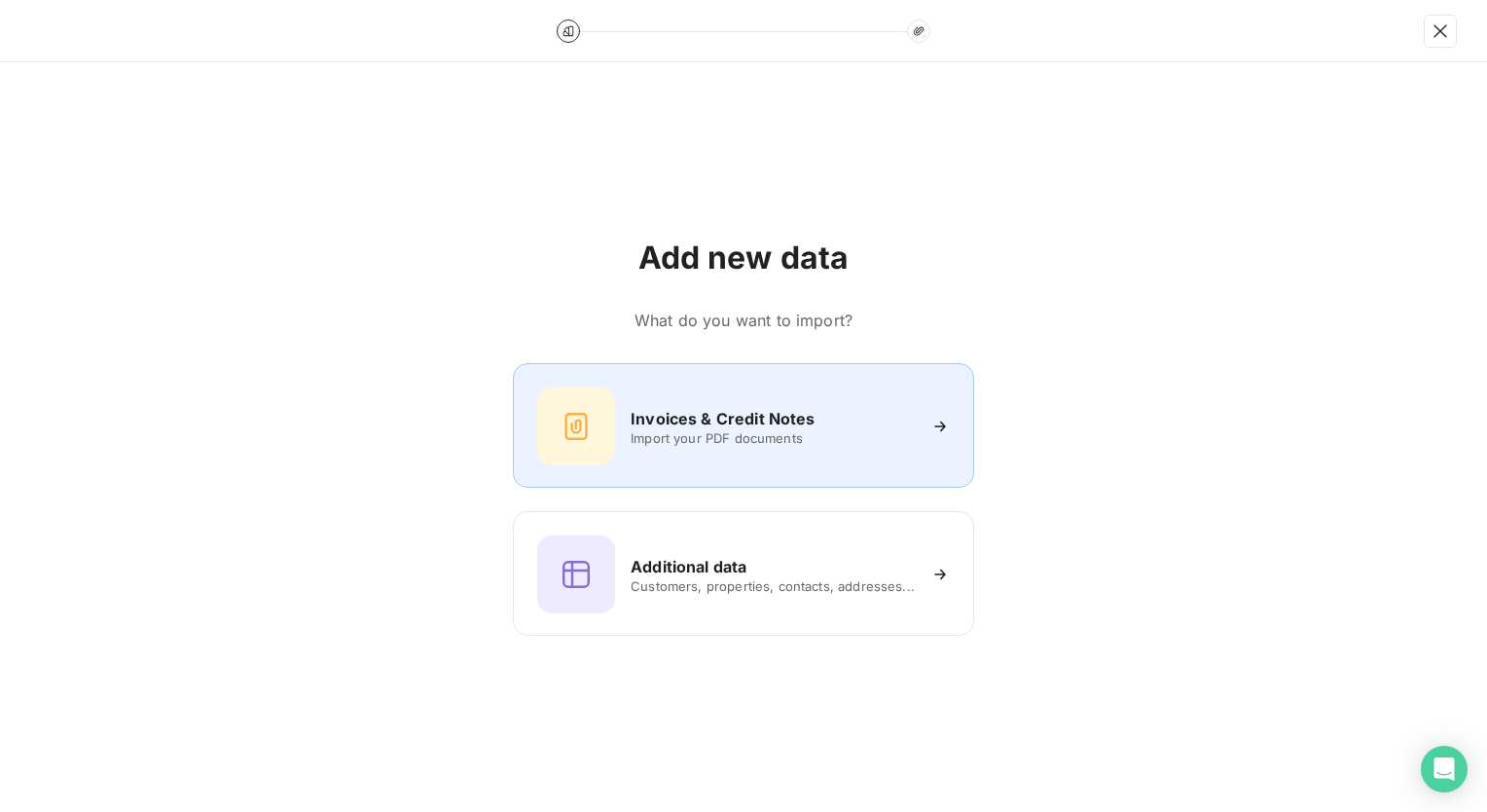
click at [717, 444] on span "Import your PDF documents" at bounding box center [773, 438] width 284 height 16
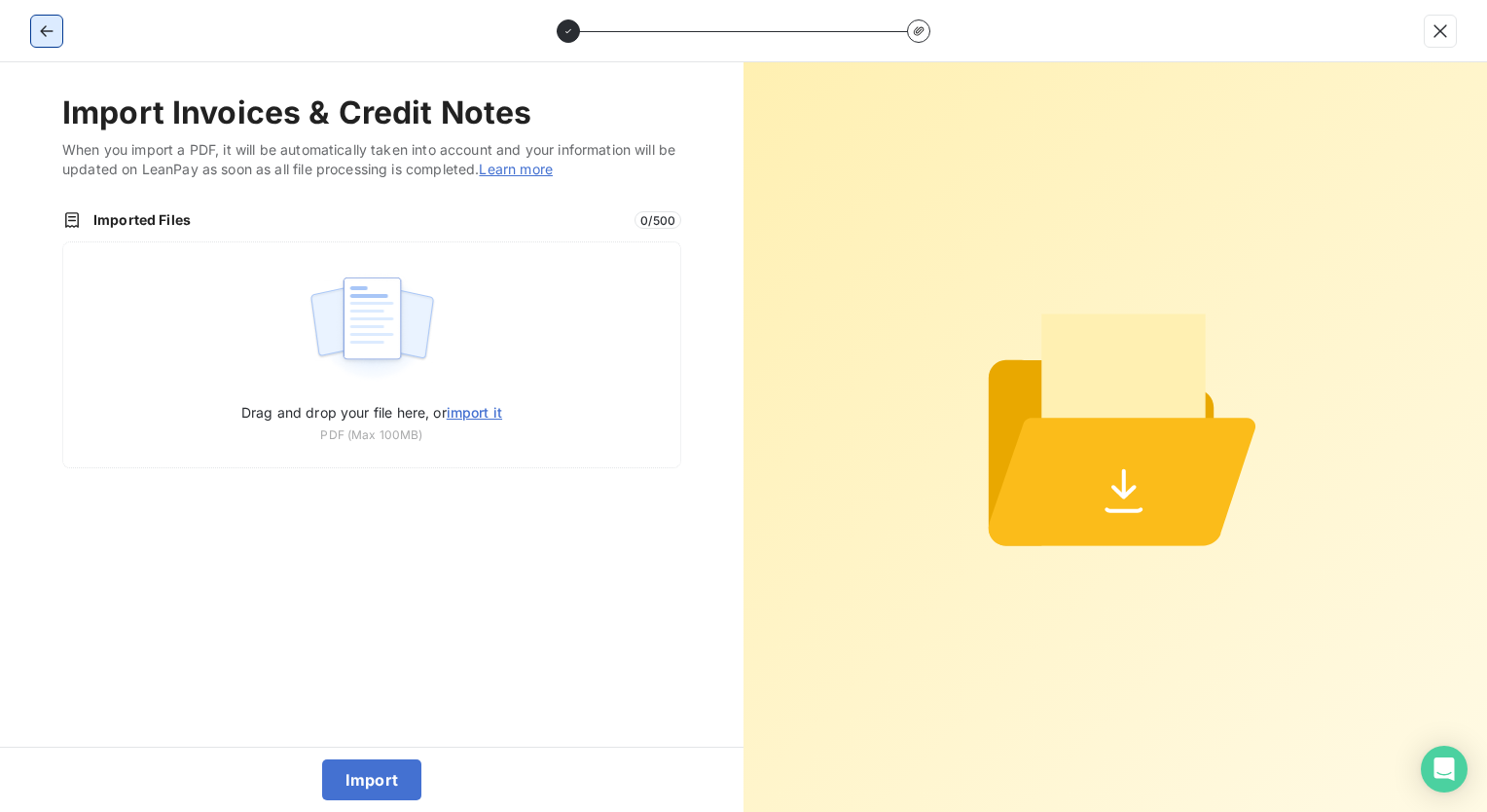
click at [46, 30] on icon "button" at bounding box center [46, 31] width 13 height 12
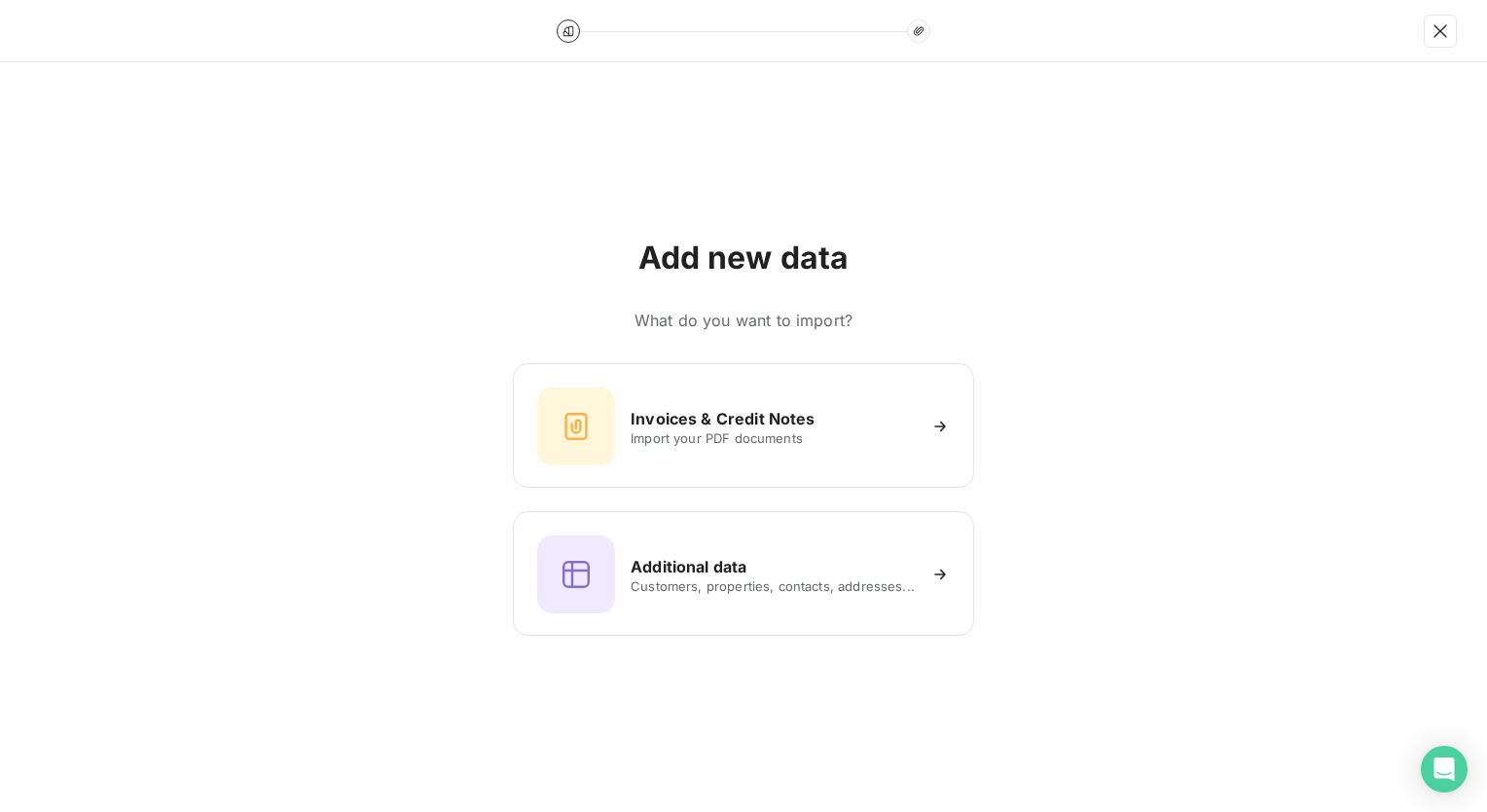
click at [46, 30] on div at bounding box center [744, 31] width 1487 height 63
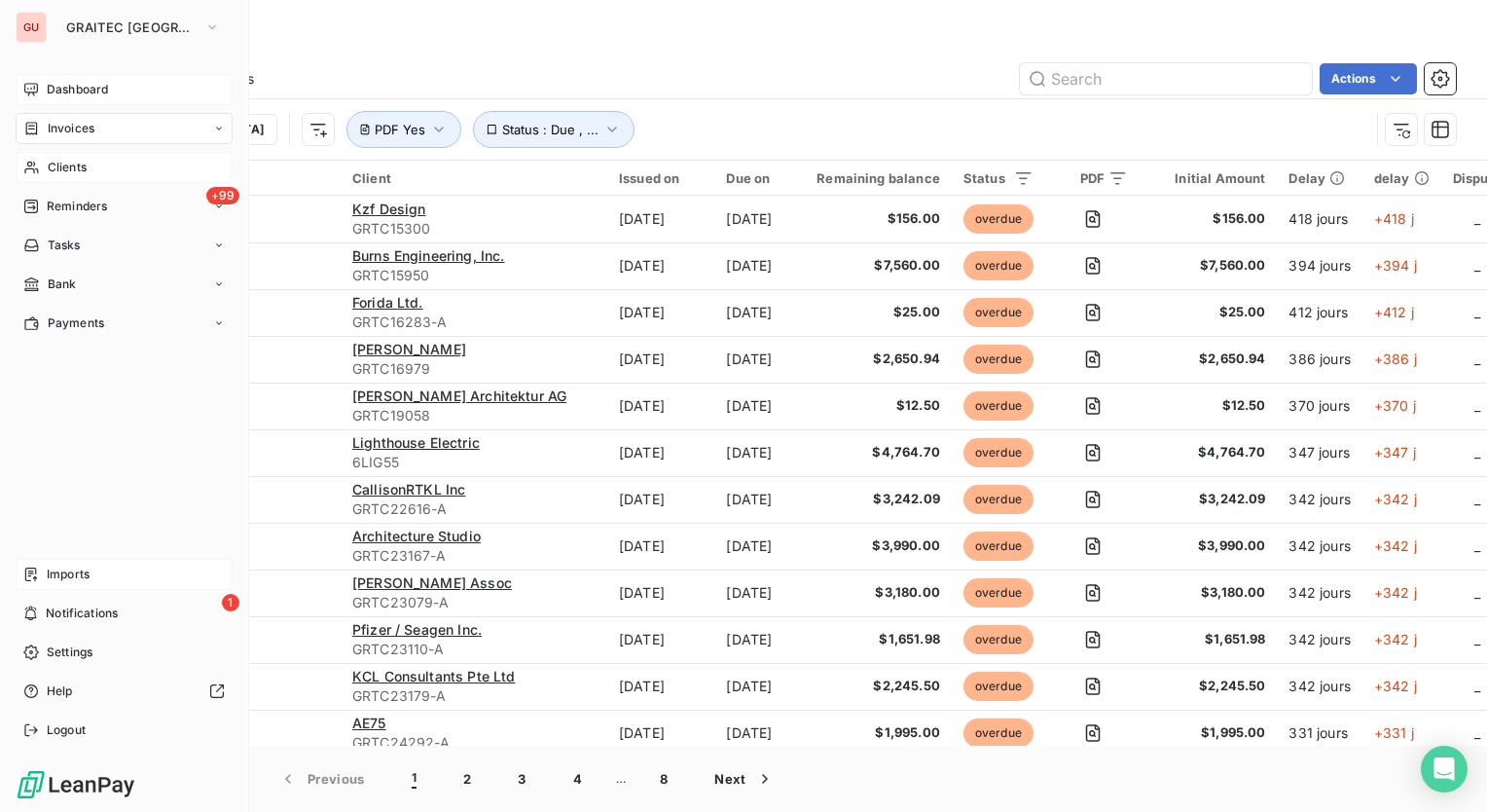
click at [71, 85] on span "Dashboard" at bounding box center [78, 89] width 62 height 18
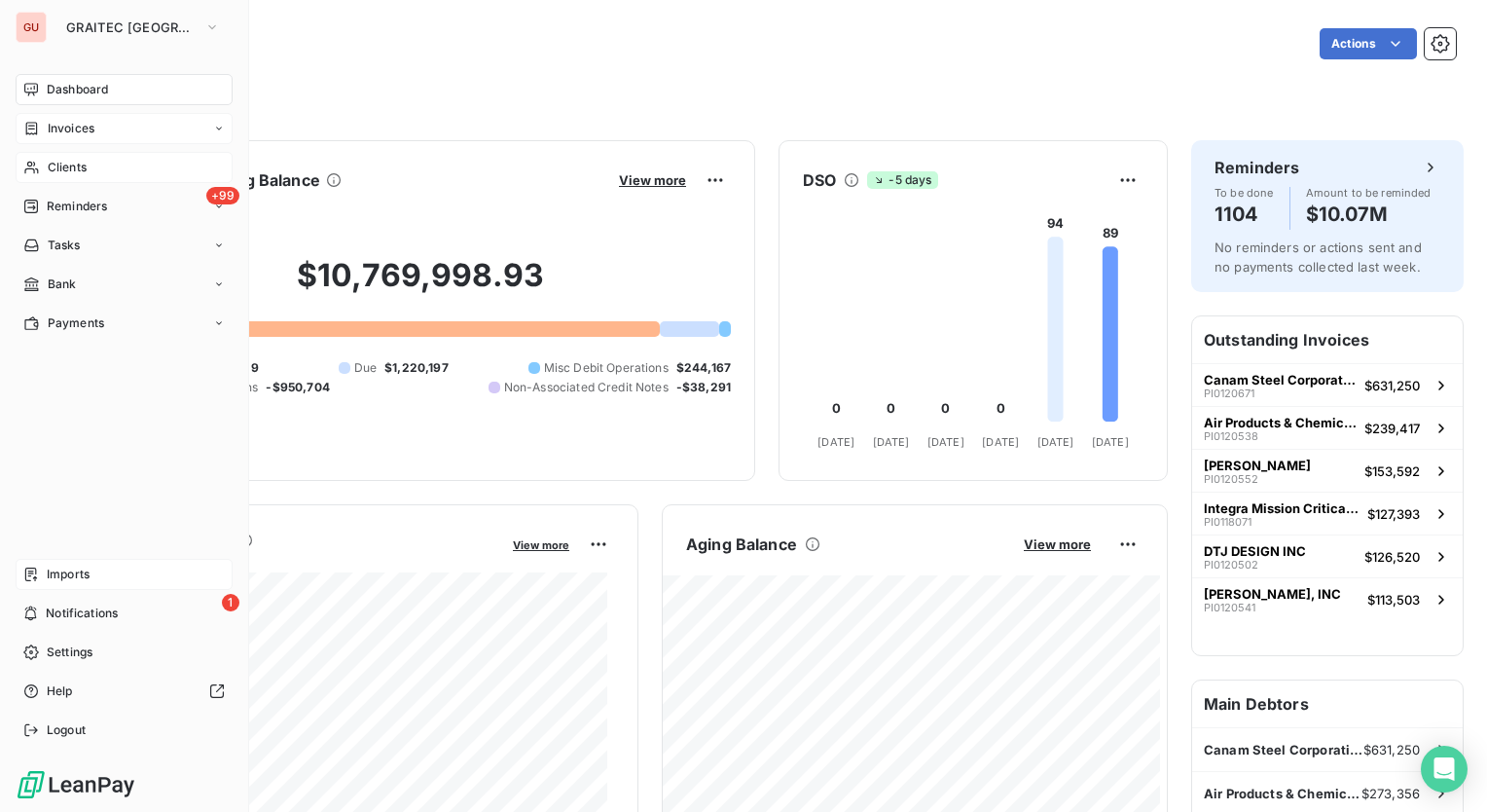
click at [71, 137] on div "Invoices" at bounding box center [124, 128] width 217 height 31
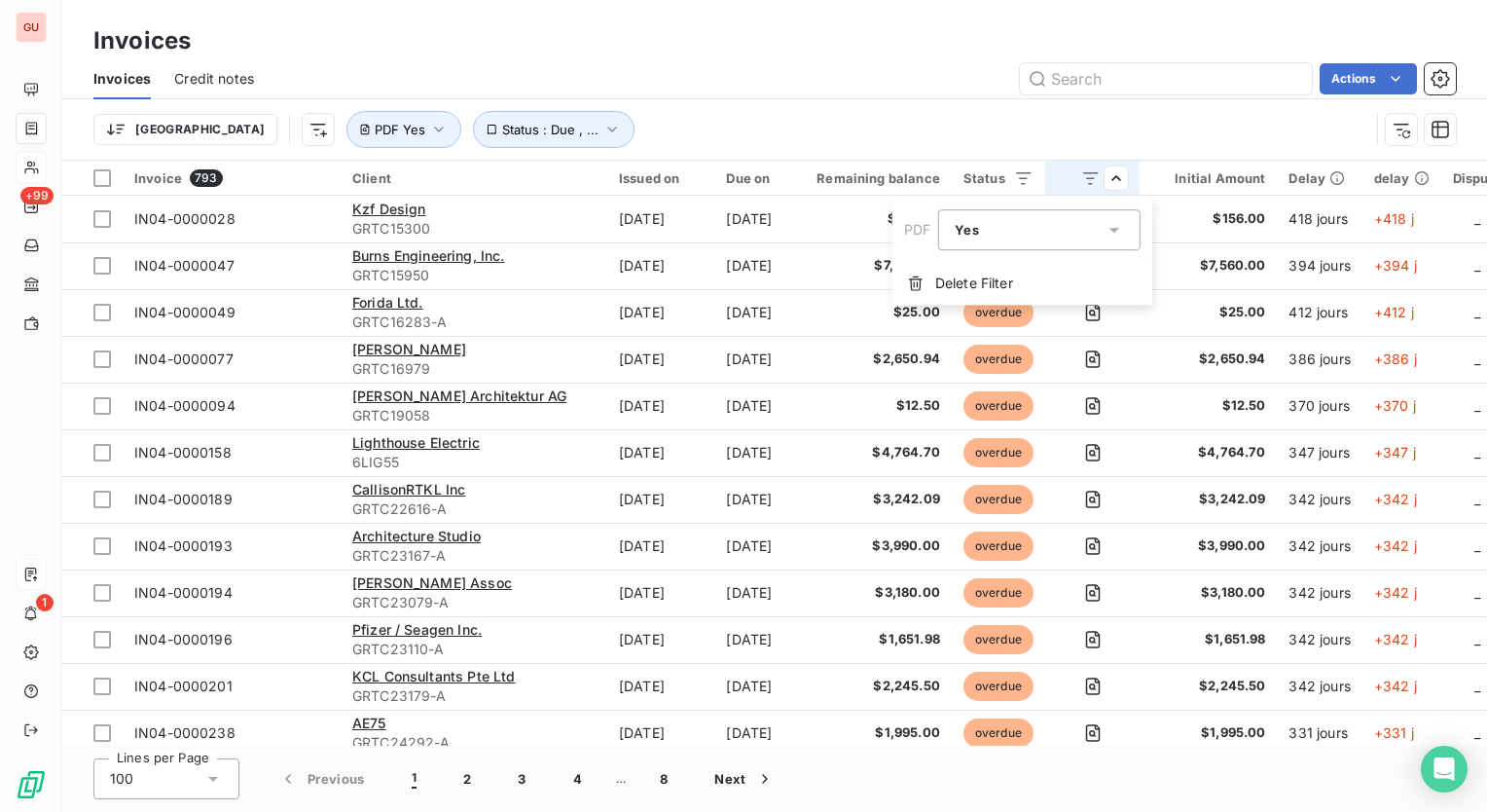
click at [1116, 231] on icon at bounding box center [1114, 230] width 10 height 5
click at [957, 308] on div at bounding box center [960, 311] width 20 height 20
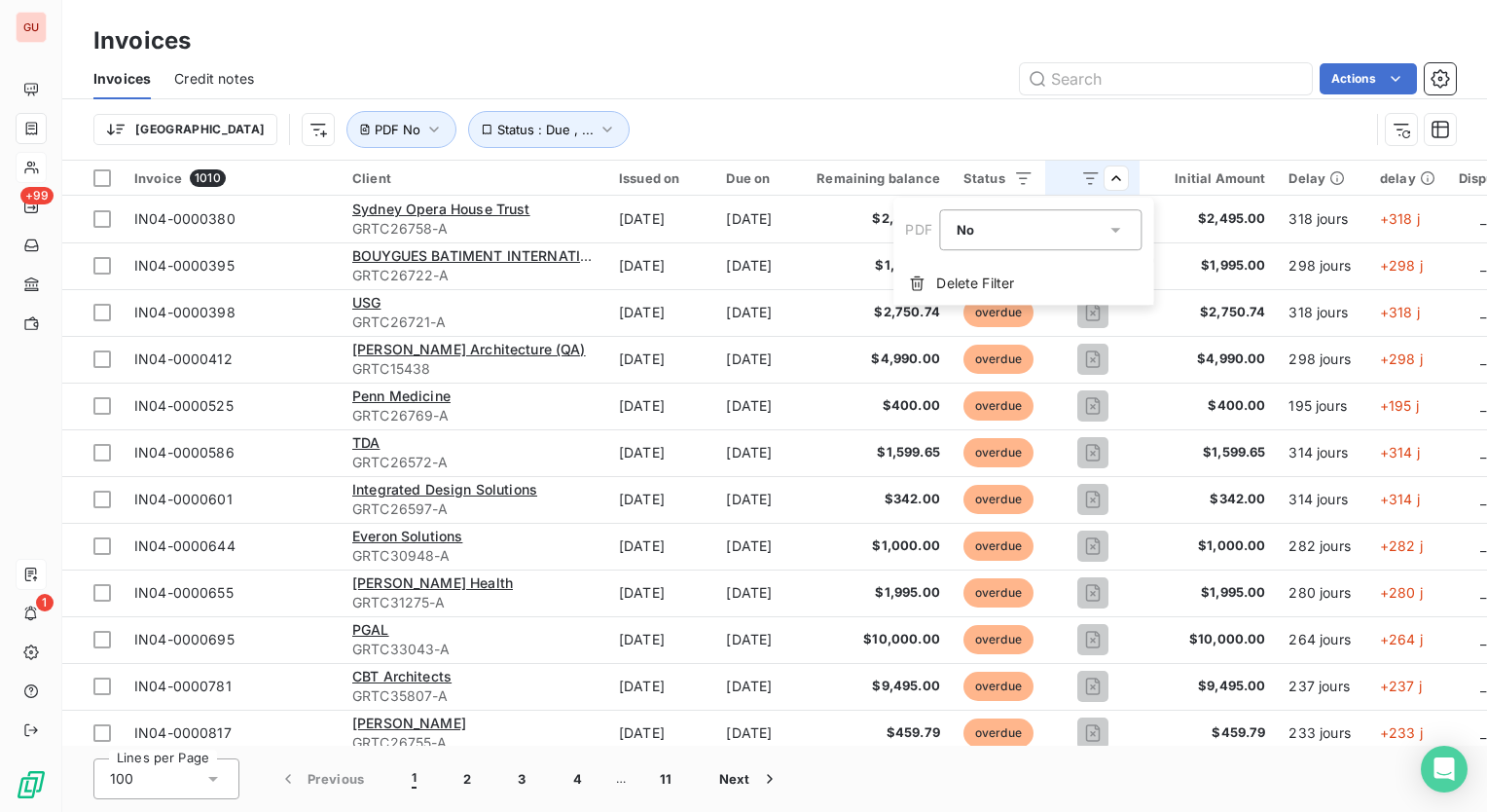
click at [1109, 227] on icon at bounding box center [1117, 230] width 20 height 20
click at [956, 274] on div at bounding box center [962, 275] width 20 height 20
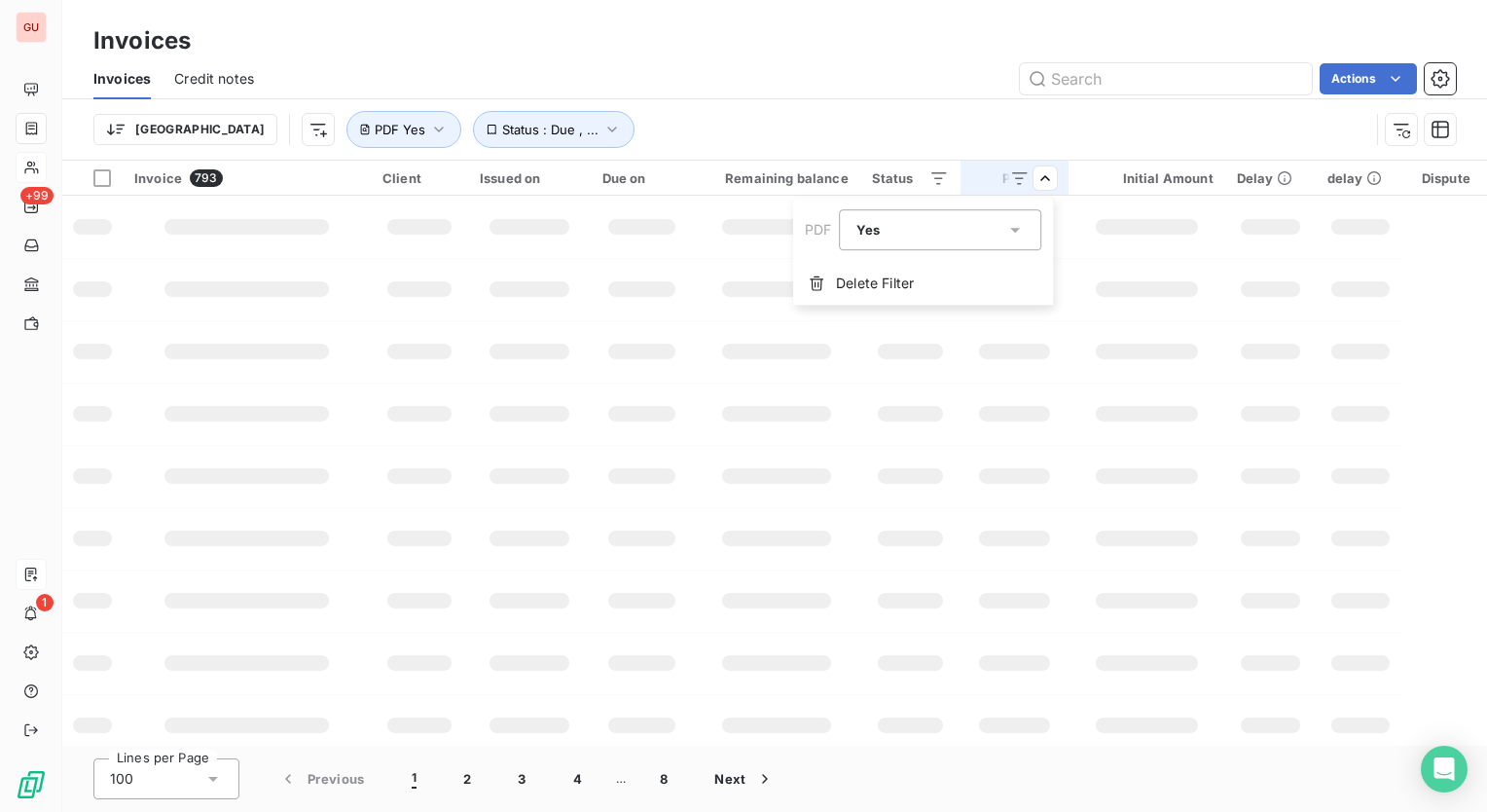
click at [844, 93] on html "GU +99 1 Invoices Invoices Credit notes Actions Trier Status : Due , ... PDF Ye…" at bounding box center [744, 406] width 1487 height 812
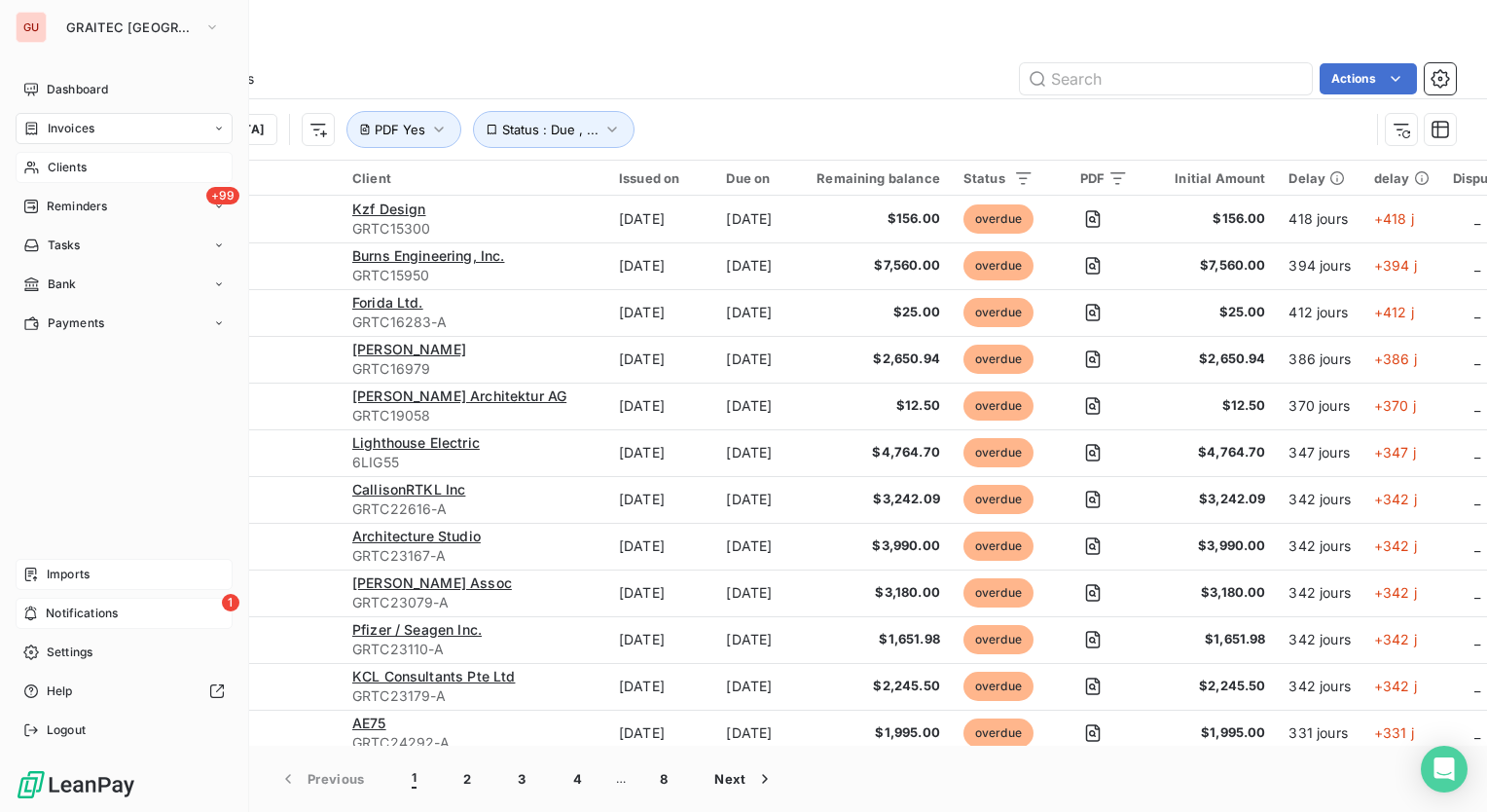
click at [46, 609] on span "Notifications" at bounding box center [82, 613] width 72 height 18
click at [74, 164] on span "Clients" at bounding box center [67, 168] width 39 height 18
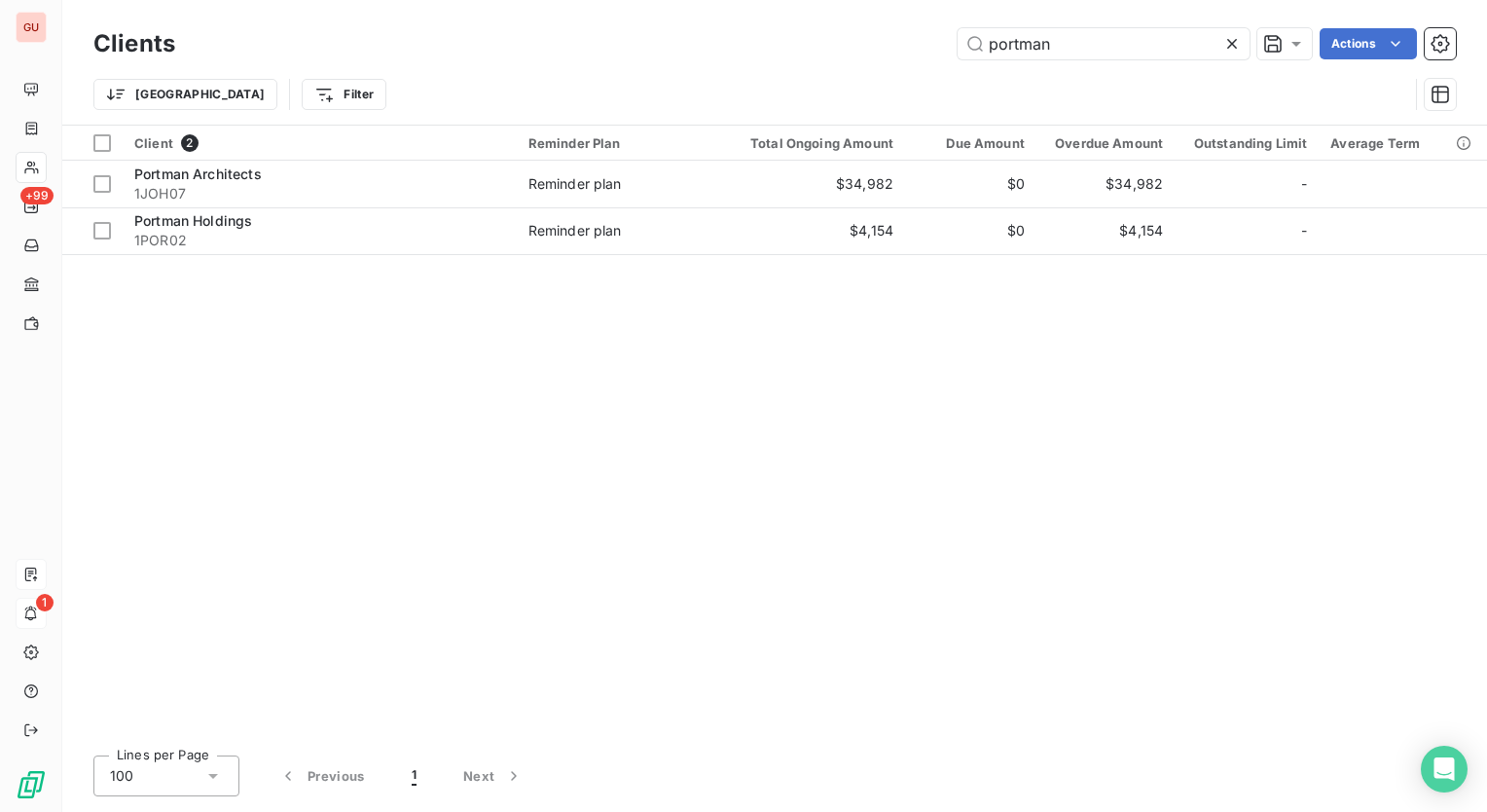
click at [1235, 44] on icon at bounding box center [1233, 44] width 20 height 20
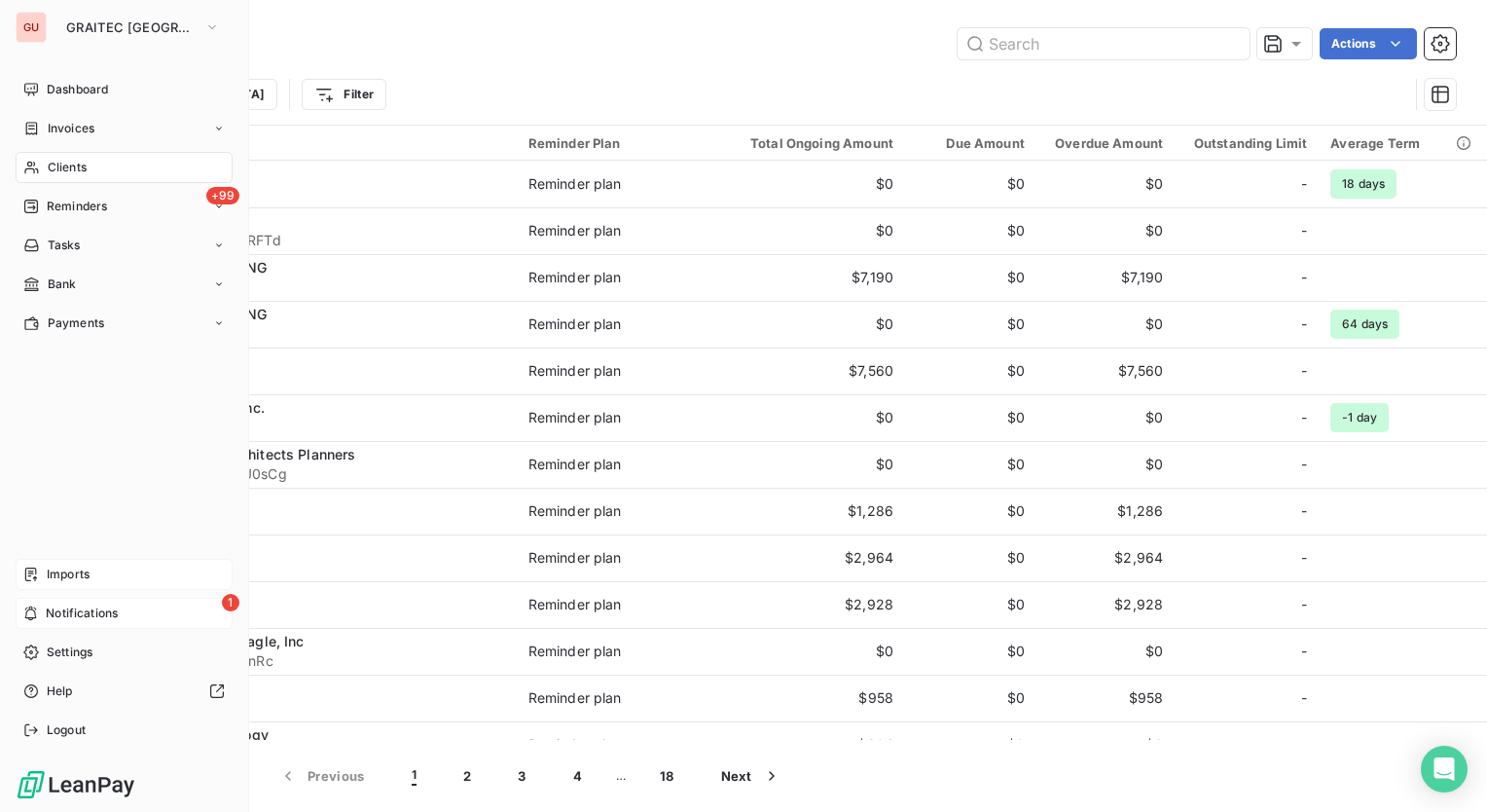
click at [61, 565] on div "Imports" at bounding box center [124, 573] width 217 height 31
click at [63, 119] on span "Invoices" at bounding box center [71, 128] width 47 height 18
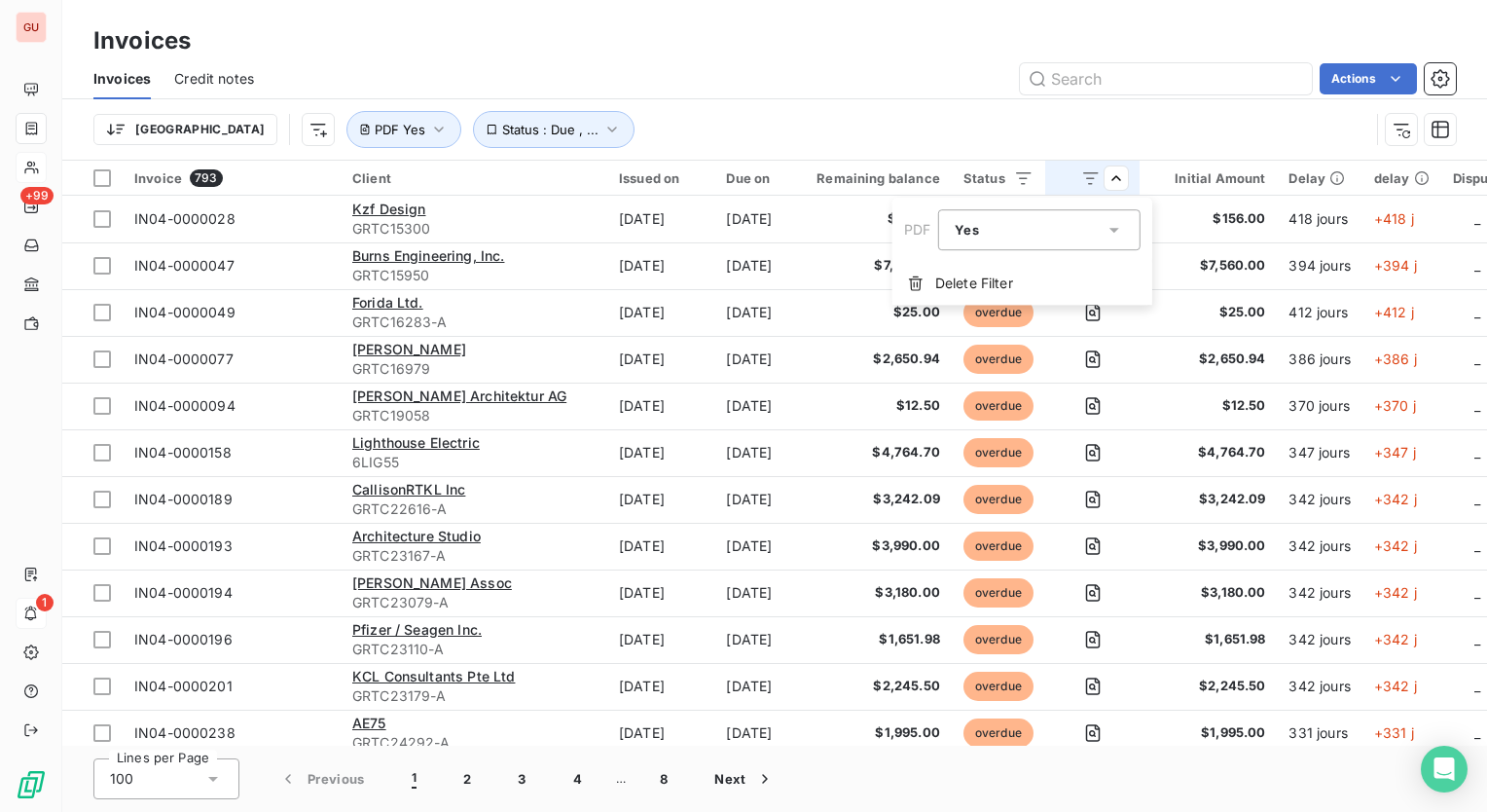
click at [1115, 227] on icon at bounding box center [1115, 230] width 20 height 20
click at [956, 310] on div at bounding box center [960, 311] width 20 height 20
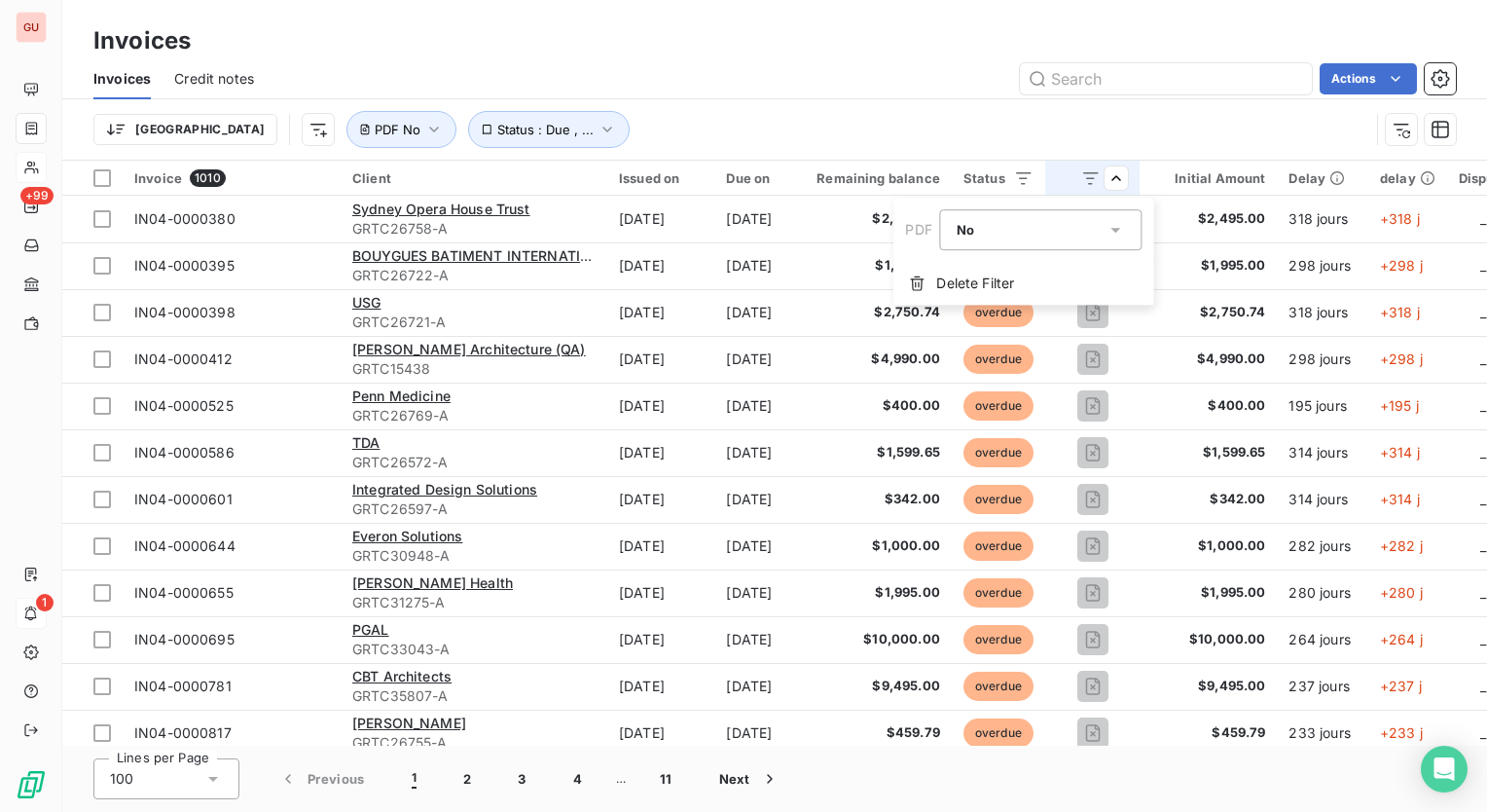
click at [968, 114] on html "GU +99 1 Invoices Invoices Credit notes Actions Trier Status : Due , ... PDF No…" at bounding box center [744, 406] width 1487 height 812
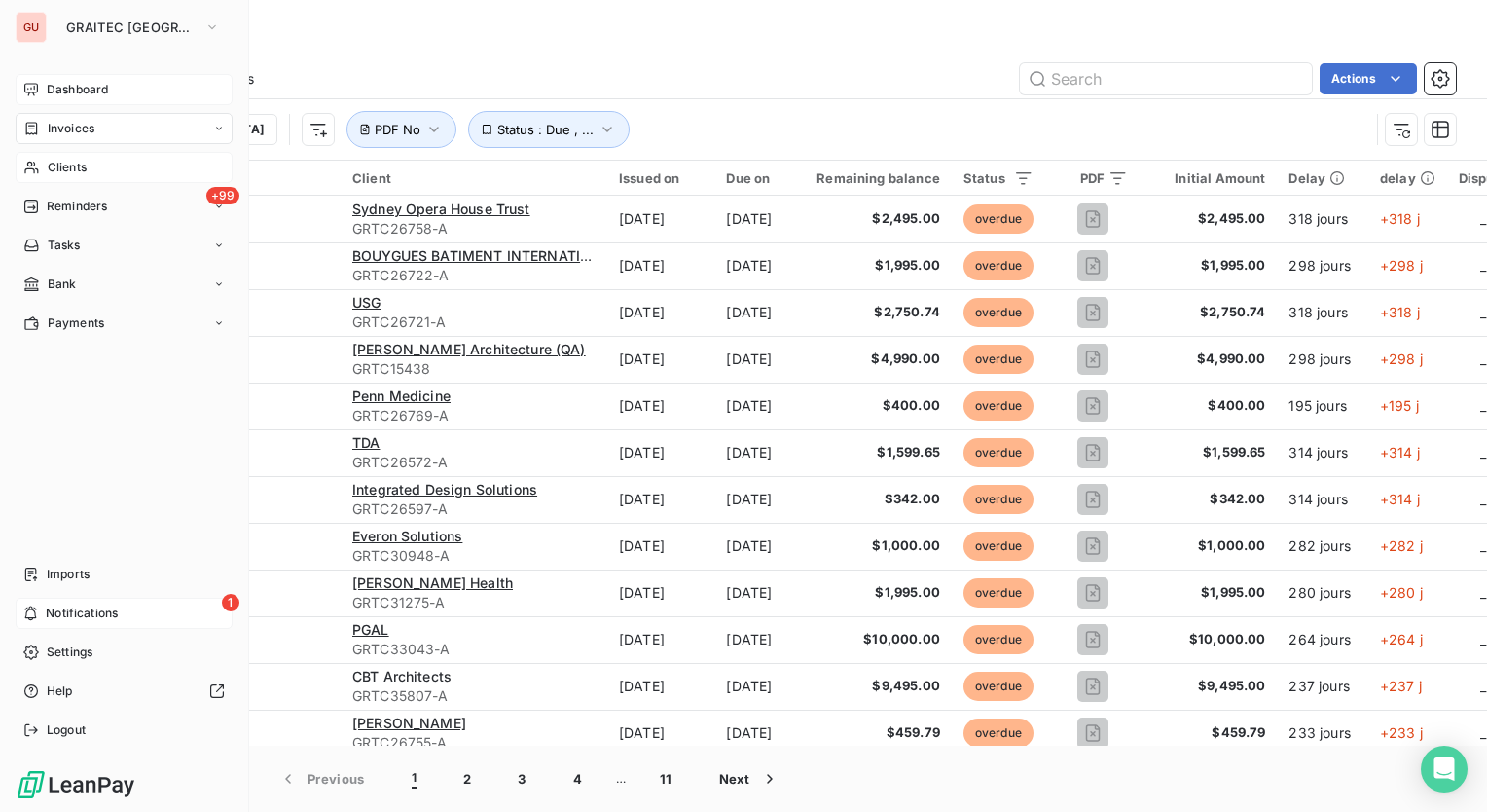
click at [83, 91] on span "Dashboard" at bounding box center [78, 89] width 62 height 18
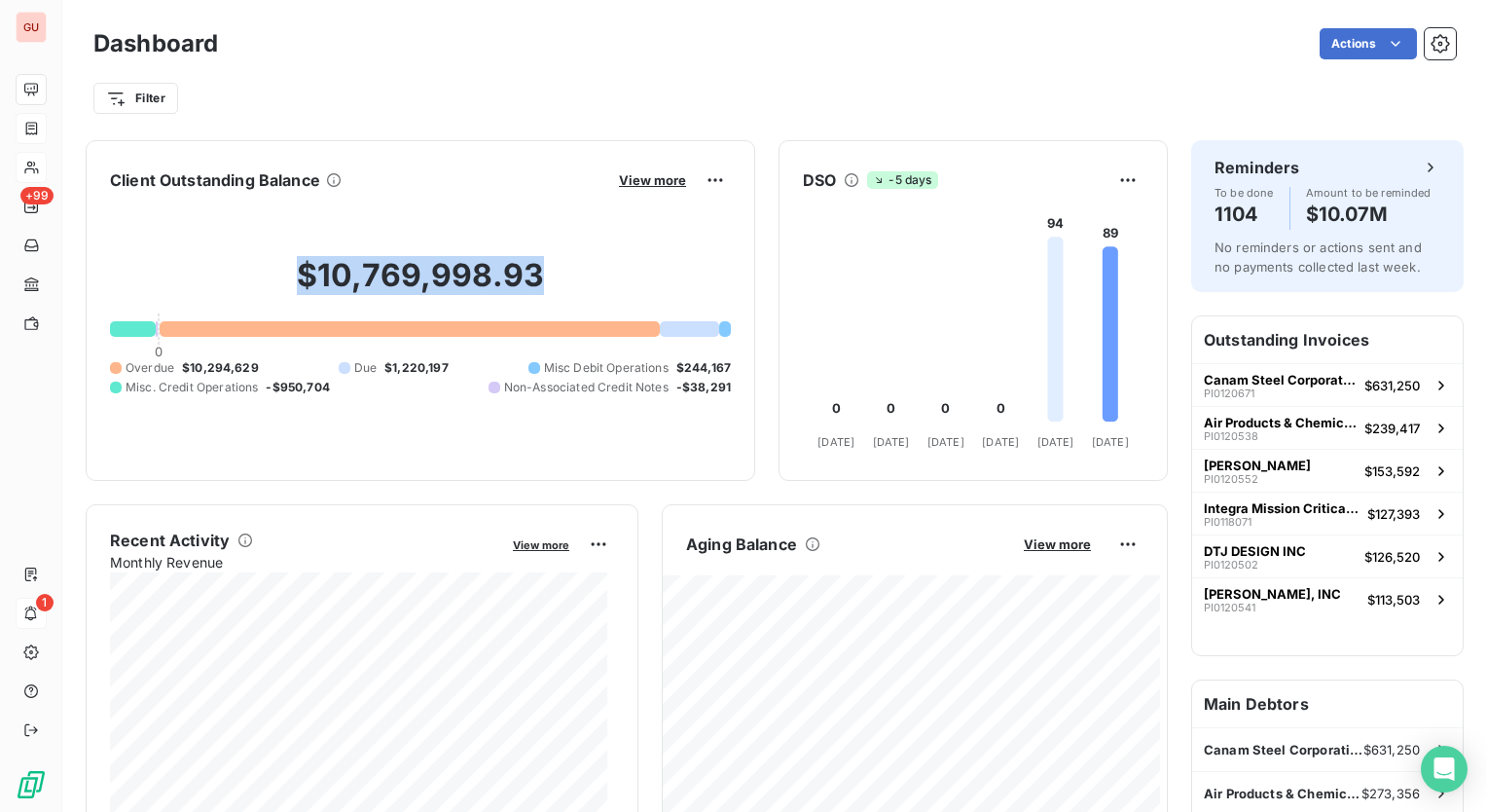
drag, startPoint x: 260, startPoint y: 280, endPoint x: 579, endPoint y: 274, distance: 319.1
click at [579, 274] on h2 "$10,769,998.93" at bounding box center [420, 285] width 621 height 59
click at [753, 311] on div "Client Outstanding Balance View more $10,769,998.93 0 Overdue $10,294,629 Due $…" at bounding box center [626, 310] width 1082 height 341
click at [675, 258] on h2 "$10,769,998.93" at bounding box center [420, 285] width 621 height 59
drag, startPoint x: 580, startPoint y: 266, endPoint x: 291, endPoint y: 287, distance: 289.8
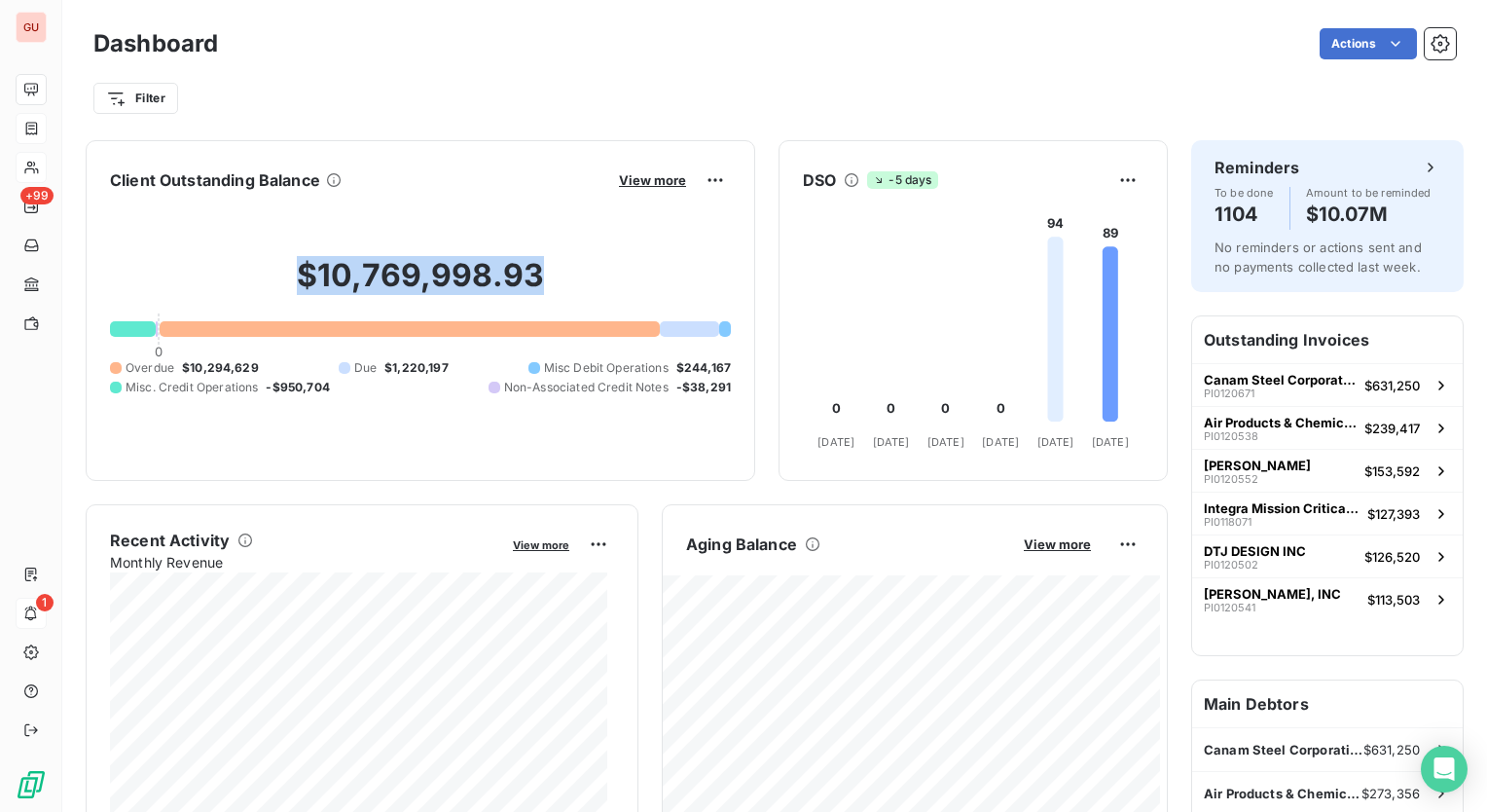
click at [291, 287] on h2 "$10,769,998.93" at bounding box center [420, 285] width 621 height 59
click at [1309, 500] on span "Integra Mission Critical LLC" at bounding box center [1281, 508] width 156 height 16
drag, startPoint x: 1255, startPoint y: 455, endPoint x: 1160, endPoint y: 118, distance: 350.1
click at [1160, 118] on div "Dashboard Actions Filter Client Outstanding Balance View more $10,769,998.93 0 …" at bounding box center [775, 406] width 1425 height 812
